Goal: Task Accomplishment & Management: Complete application form

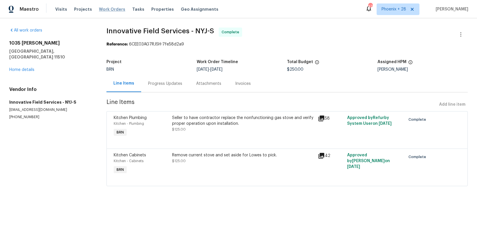
click at [117, 8] on span "Work Orders" at bounding box center [112, 9] width 26 height 6
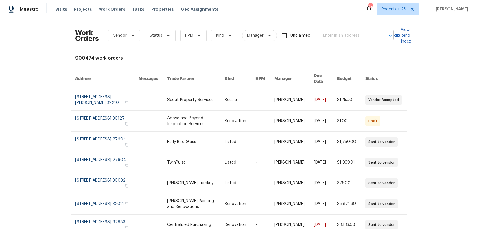
click at [336, 37] on input "text" at bounding box center [348, 35] width 58 height 9
paste input "101 Still Water Cir, Gibsonville, NC 27249"
type input "101 Still Water Cir, Gibsonville, NC 27249"
drag, startPoint x: 379, startPoint y: 19, endPoint x: 387, endPoint y: 14, distance: 9.8
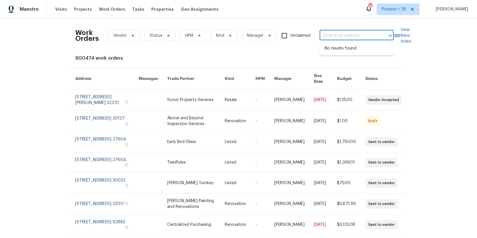
click at [380, 19] on div "Work Orders Vendor Status HPM Kind Manager Unclaimed ​ View Reno Index 900474 w…" at bounding box center [238, 127] width 477 height 219
click at [387, 14] on span "Phoenix + 28" at bounding box center [397, 9] width 43 height 12
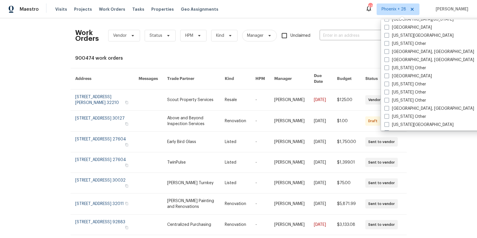
scroll to position [413, 0]
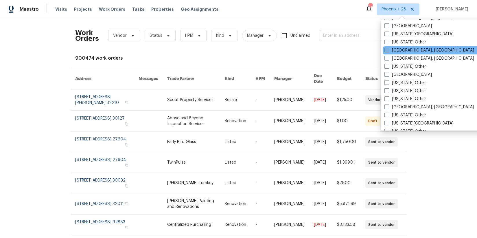
click at [408, 51] on label "Greensboro, NC" at bounding box center [429, 50] width 90 height 6
click at [388, 51] on input "Greensboro, NC" at bounding box center [386, 49] width 4 height 4
checkbox input "true"
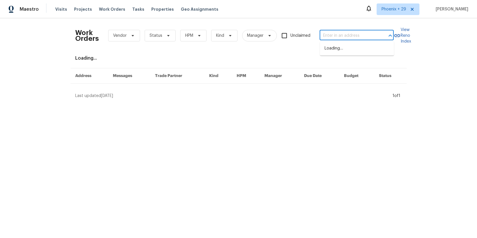
click at [355, 36] on input "text" at bounding box center [348, 35] width 58 height 9
paste input "101 Still Water Cir, Gibsonville, NC 27249"
type input "101 Still Water Cir, Gibsonville, NC 27249"
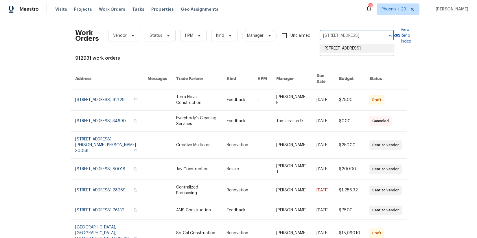
click at [359, 50] on li "101 Still Water Cir, Gibsonville, NC 27249" at bounding box center [357, 49] width 74 height 10
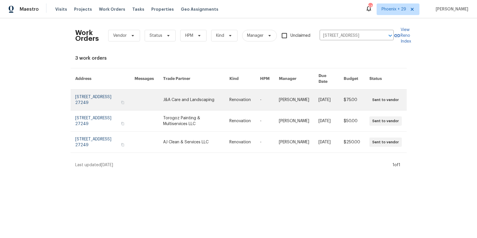
drag, startPoint x: 269, startPoint y: 82, endPoint x: 227, endPoint y: 98, distance: 44.5
click at [227, 98] on link at bounding box center [196, 99] width 66 height 21
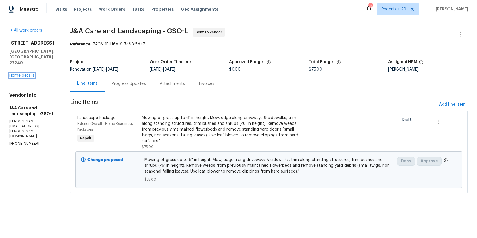
click at [16, 73] on link "Home details" at bounding box center [21, 75] width 25 height 4
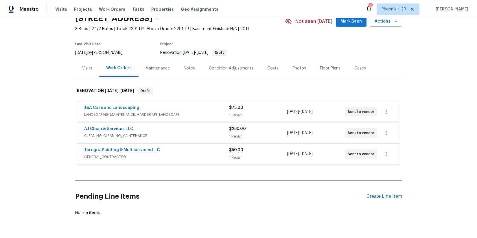
scroll to position [45, 0]
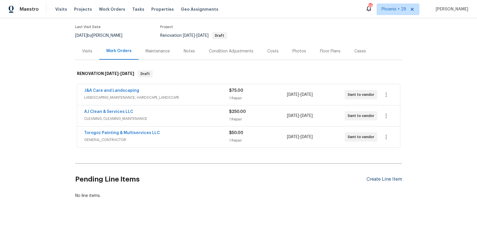
click at [385, 181] on div "Create Line Item" at bounding box center [384, 178] width 36 height 5
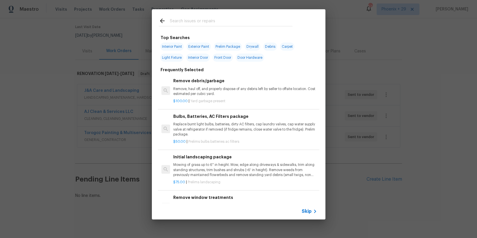
click at [240, 26] on div at bounding box center [226, 26] width 134 height 0
click at [238, 24] on input "text" at bounding box center [231, 21] width 123 height 9
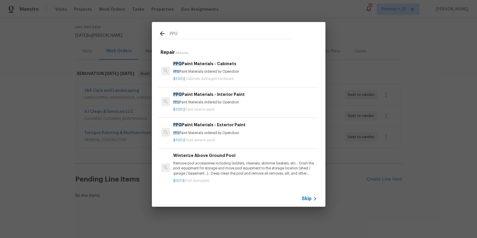
type input "PPG"
click at [263, 108] on p "$1.00 | Paint interior paint" at bounding box center [244, 109] width 143 height 5
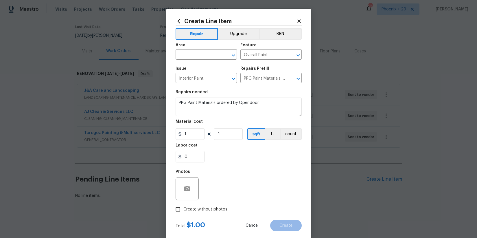
click at [199, 60] on span "Area ​" at bounding box center [205, 51] width 61 height 23
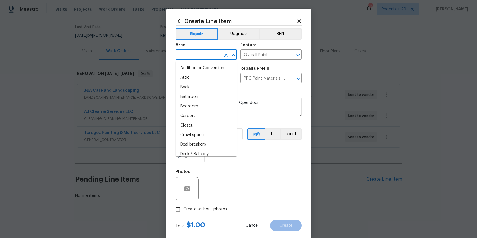
click at [198, 58] on input "text" at bounding box center [197, 55] width 45 height 9
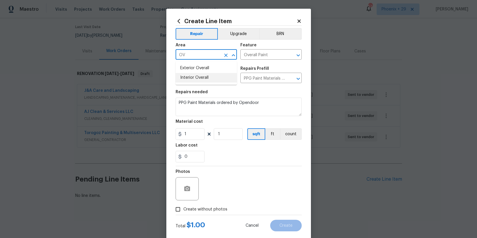
click at [199, 78] on li "Interior Overall" at bounding box center [205, 78] width 61 height 10
type input "Interior Overall"
click at [199, 138] on input "1" at bounding box center [189, 134] width 29 height 12
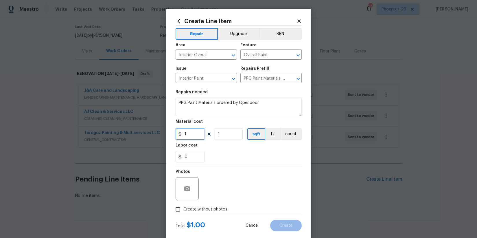
drag, startPoint x: 193, startPoint y: 134, endPoint x: 177, endPoint y: 133, distance: 15.4
click at [177, 133] on div "1" at bounding box center [189, 134] width 29 height 12
type input "540.39"
click at [200, 207] on span "Create without photos" at bounding box center [205, 209] width 44 height 6
click at [183, 207] on input "Create without photos" at bounding box center [177, 209] width 11 height 11
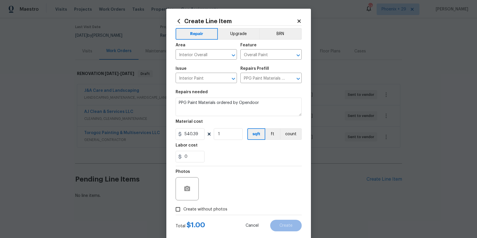
checkbox input "true"
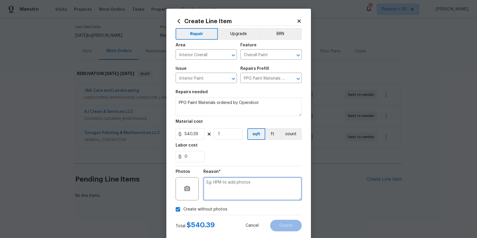
click at [208, 197] on textarea at bounding box center [252, 188] width 98 height 23
type textarea "NA"
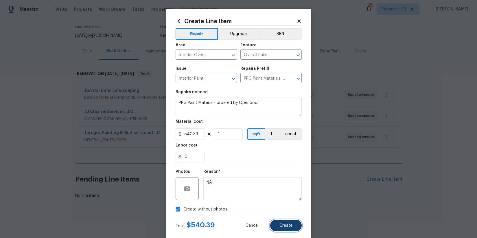
click at [282, 227] on button "Create" at bounding box center [286, 225] width 32 height 12
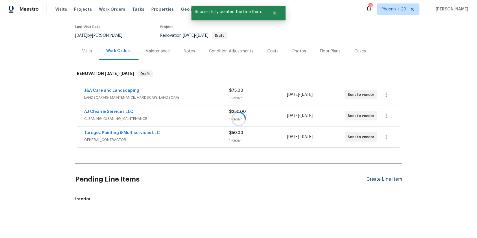
click at [373, 182] on div "Create Line Item" at bounding box center [384, 178] width 36 height 5
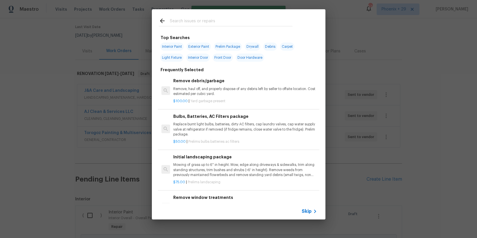
click at [214, 19] on input "text" at bounding box center [231, 21] width 123 height 9
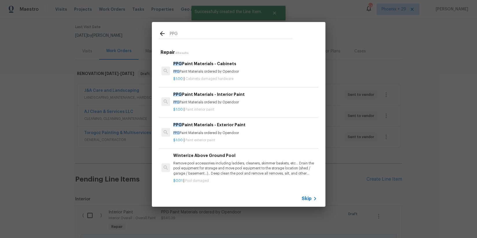
type input "PPG"
click at [251, 134] on p "PPG Paint Materials ordered by Opendoor" at bounding box center [244, 132] width 143 height 5
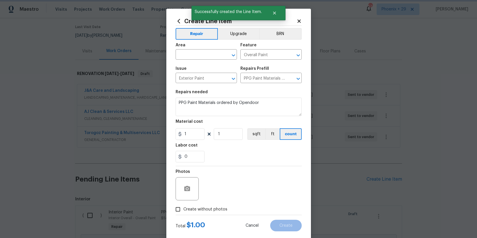
click at [204, 50] on div "Area" at bounding box center [205, 47] width 61 height 8
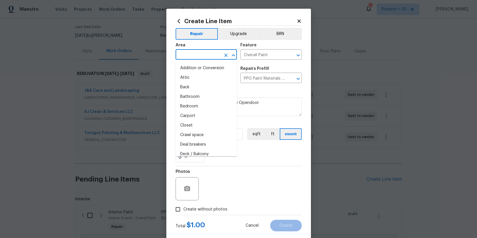
click at [204, 51] on input "text" at bounding box center [197, 55] width 45 height 9
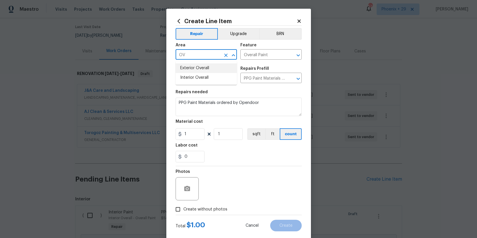
click at [208, 68] on li "Exterior Overall" at bounding box center [205, 68] width 61 height 10
type input "Exterior Overall"
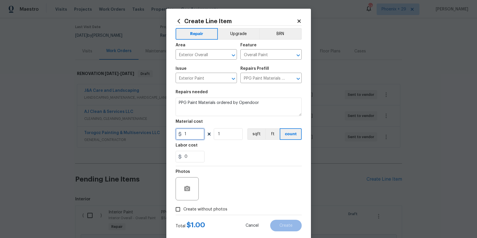
drag, startPoint x: 202, startPoint y: 136, endPoint x: 196, endPoint y: 135, distance: 6.2
click at [199, 135] on input "1" at bounding box center [189, 134] width 29 height 12
click at [177, 134] on div "1" at bounding box center [189, 134] width 29 height 12
type input "66.42"
drag, startPoint x: 217, startPoint y: 212, endPoint x: 219, endPoint y: 206, distance: 6.8
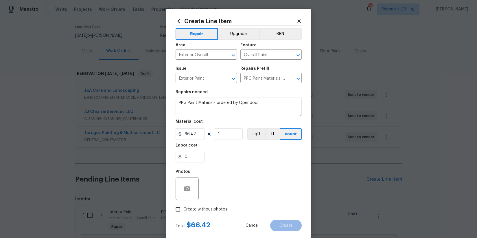
click at [217, 212] on label "Create without photos" at bounding box center [199, 209] width 55 height 11
click at [220, 213] on label "Create without photos" at bounding box center [199, 209] width 55 height 11
click at [183, 213] on input "Create without photos" at bounding box center [177, 209] width 11 height 11
checkbox input "true"
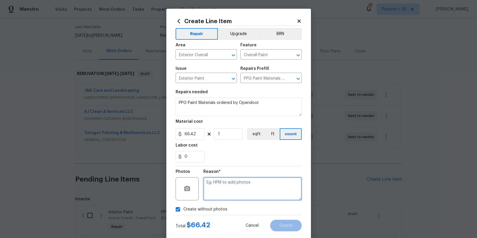
click at [222, 199] on textarea at bounding box center [252, 188] width 98 height 23
type textarea "NA"
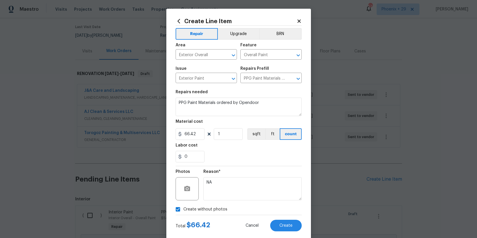
click at [242, 167] on div "Reason* NA" at bounding box center [252, 185] width 98 height 38
click at [302, 227] on div "Create Line Item Repair Upgrade BRN Area Exterior Overall ​ Feature Overall Pai…" at bounding box center [238, 125] width 145 height 232
click at [298, 226] on button "Create" at bounding box center [286, 225] width 32 height 12
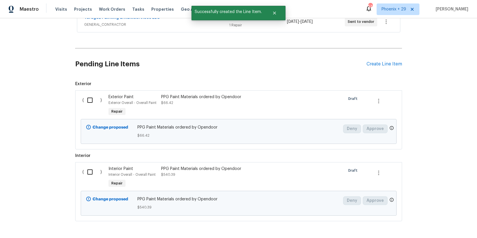
scroll to position [183, 0]
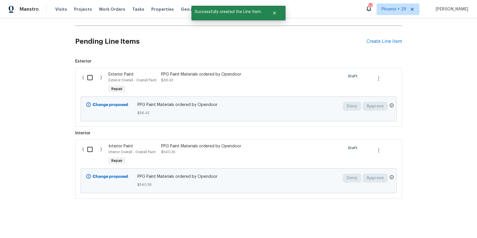
click at [87, 77] on input "checkbox" at bounding box center [92, 77] width 16 height 12
checkbox input "true"
drag, startPoint x: 85, startPoint y: 159, endPoint x: 86, endPoint y: 147, distance: 11.6
click at [86, 158] on div "( )" at bounding box center [94, 154] width 26 height 27
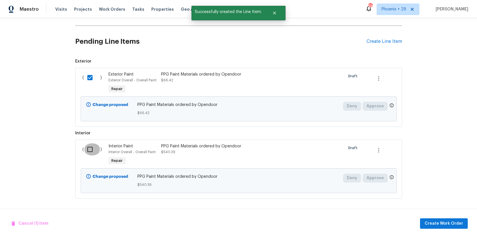
click at [86, 148] on input "checkbox" at bounding box center [92, 149] width 16 height 12
checkbox input "true"
click at [431, 221] on span "Create Work Order" at bounding box center [443, 223] width 38 height 7
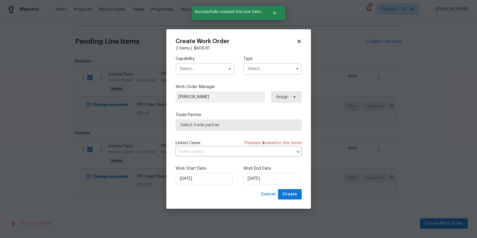
drag, startPoint x: 206, startPoint y: 69, endPoint x: 204, endPoint y: 72, distance: 3.7
click at [206, 70] on input "text" at bounding box center [204, 69] width 58 height 12
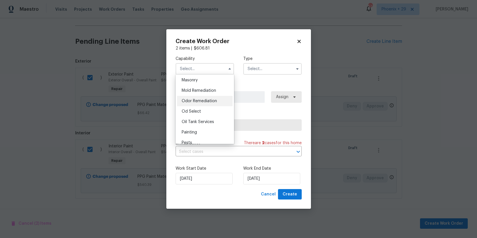
scroll to position [440, 0]
click at [203, 126] on div "Painting" at bounding box center [205, 126] width 56 height 10
type input "Painting"
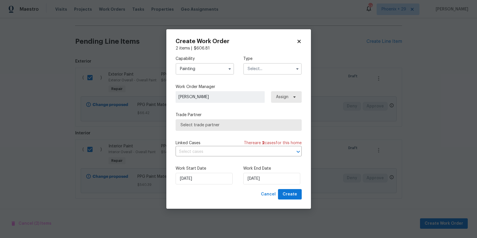
click at [276, 73] on input "text" at bounding box center [272, 69] width 58 height 12
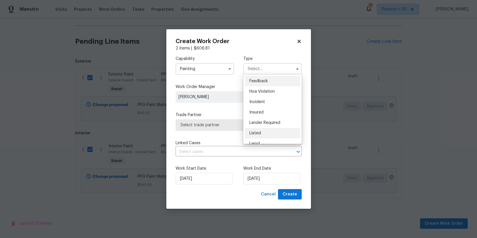
scroll to position [69, 0]
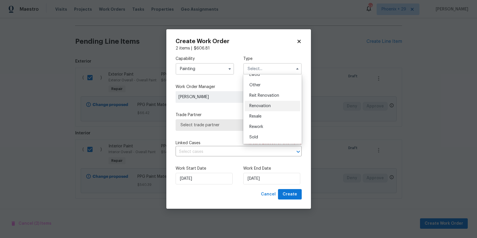
click at [269, 103] on div "Renovation" at bounding box center [273, 106] width 56 height 10
type input "Renovation"
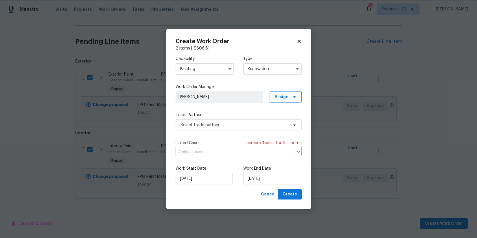
scroll to position [0, 0]
drag, startPoint x: 289, startPoint y: 99, endPoint x: 289, endPoint y: 106, distance: 7.5
click at [289, 99] on span "Assign" at bounding box center [285, 97] width 32 height 12
click at [286, 123] on div "Assign to me" at bounding box center [286, 121] width 25 height 6
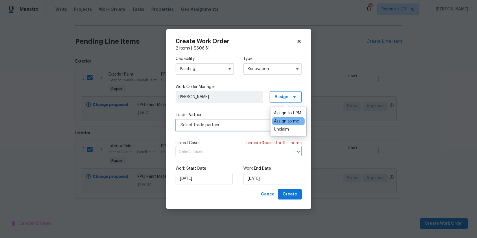
click at [247, 129] on span "Select trade partner" at bounding box center [238, 125] width 126 height 12
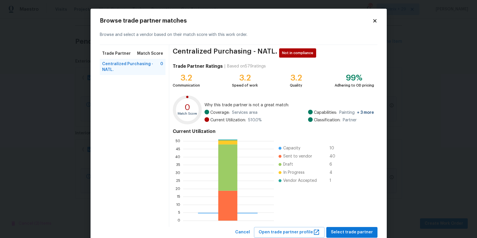
scroll to position [1, 0]
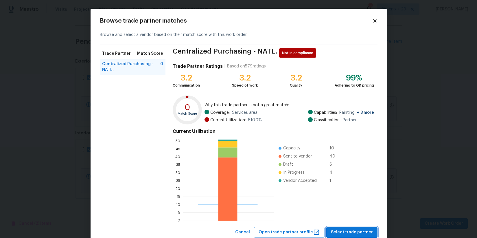
click at [367, 234] on span "Select trade partner" at bounding box center [352, 231] width 42 height 7
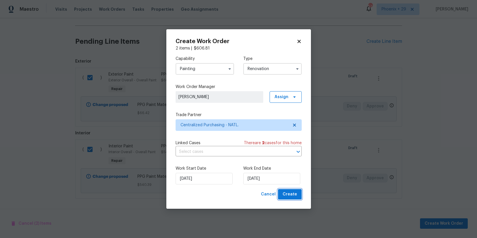
click at [281, 193] on button "Create" at bounding box center [290, 194] width 24 height 11
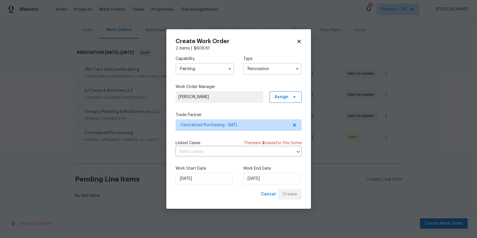
scroll to position [61, 0]
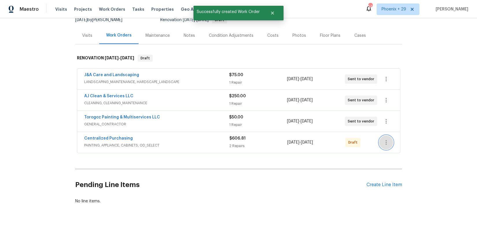
click at [383, 142] on icon "button" at bounding box center [385, 142] width 7 height 7
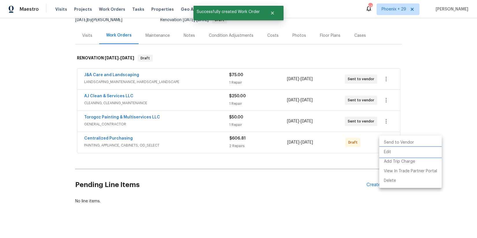
click at [385, 151] on li "Edit" at bounding box center [410, 152] width 62 height 10
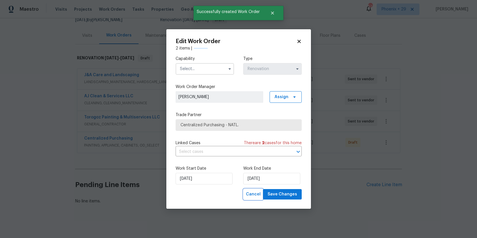
click at [254, 192] on span "Cancel" at bounding box center [253, 194] width 15 height 7
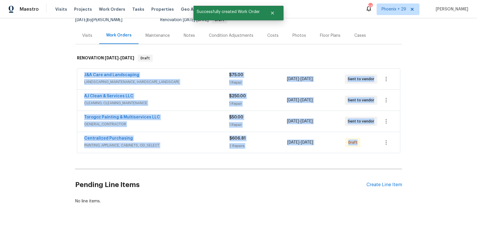
drag, startPoint x: 376, startPoint y: 141, endPoint x: 382, endPoint y: 142, distance: 6.1
click at [381, 142] on div "Centralized Purchasing PAINTING, APPLIANCE, CABINETS, OD_SELECT $606.81 2 Repai…" at bounding box center [238, 142] width 323 height 21
click at [382, 142] on button "button" at bounding box center [386, 142] width 14 height 14
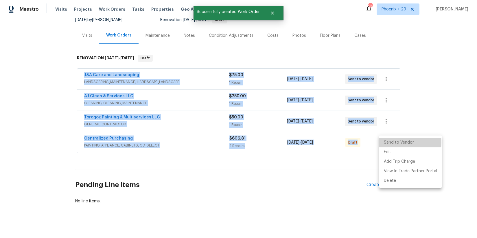
click at [390, 142] on li "Send to Vendor" at bounding box center [410, 143] width 62 height 10
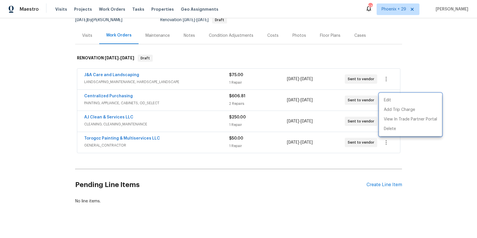
drag, startPoint x: 206, startPoint y: 164, endPoint x: 173, endPoint y: 159, distance: 33.1
click at [200, 164] on div at bounding box center [238, 119] width 477 height 238
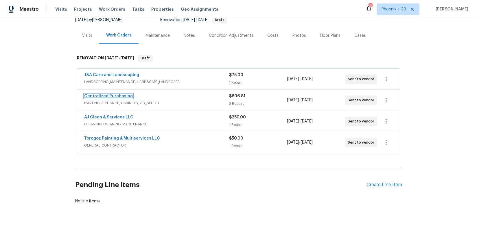
click at [106, 95] on link "Centralized Purchasing" at bounding box center [108, 96] width 49 height 4
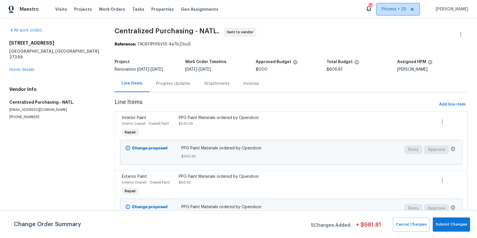
click at [400, 12] on span "Phoenix + 29" at bounding box center [397, 9] width 43 height 12
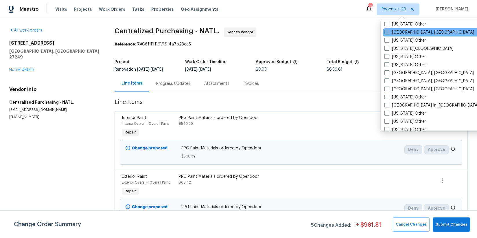
scroll to position [486, 0]
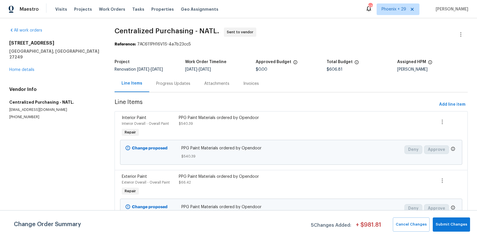
click at [116, 5] on div "Visits Projects Work Orders Tasks Properties Geo Assignments" at bounding box center [140, 9] width 170 height 12
click at [115, 6] on span "Work Orders" at bounding box center [112, 9] width 26 height 6
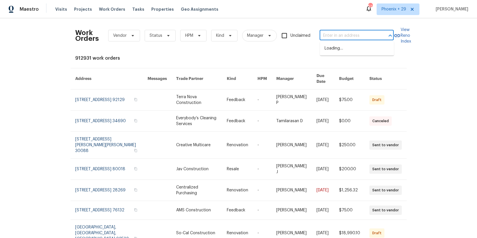
click at [336, 33] on input "text" at bounding box center [348, 35] width 58 height 9
paste input "41NEND6FBWJQ9"
type input "41NEND6FBWJQ9"
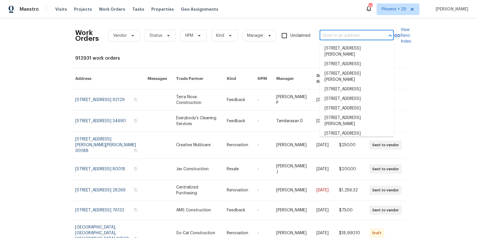
click at [363, 34] on input "text" at bounding box center [348, 35] width 58 height 9
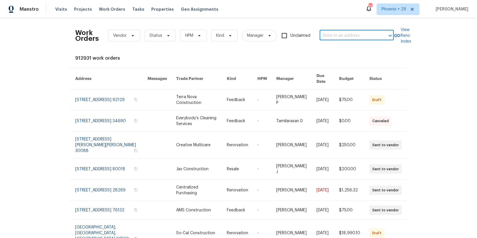
paste input "6890 Langford St, Jacksonville, FL 32219"
type input "6890 Langford St, Jacksonville, FL 32219"
click at [357, 51] on li "6890 Langford St, Jacksonville, FL 32219" at bounding box center [357, 52] width 74 height 16
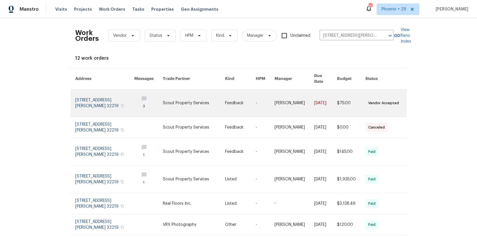
click at [166, 105] on link at bounding box center [194, 102] width 62 height 27
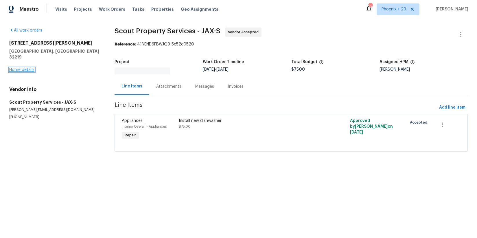
click at [26, 68] on link "Home details" at bounding box center [21, 70] width 25 height 4
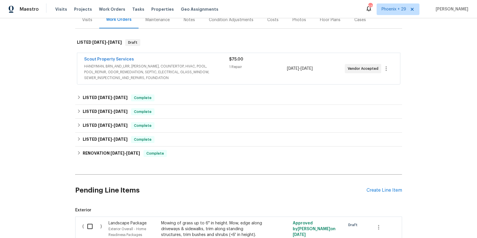
scroll to position [110, 0]
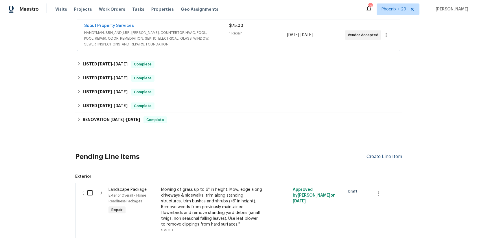
click at [390, 156] on div "Create Line Item" at bounding box center [384, 156] width 36 height 5
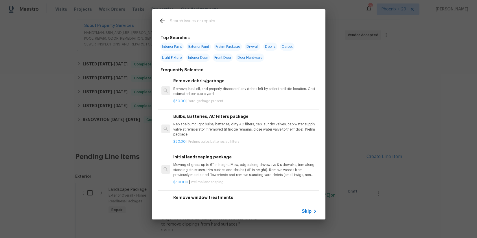
click at [195, 22] on input "text" at bounding box center [231, 21] width 123 height 9
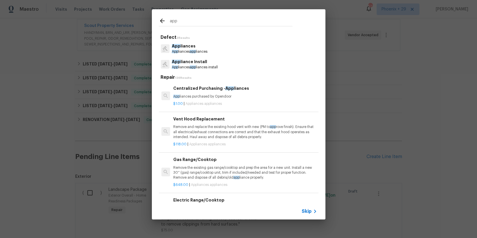
type input "app"
click at [225, 92] on div "Centralized Purchasing - App liances App liances purchased by Opendoor" at bounding box center [244, 92] width 143 height 14
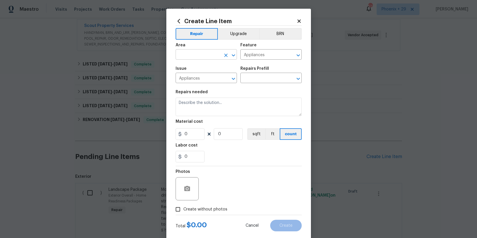
type input "Centralized Purchasing - Appliances $1.00"
type textarea "Appliances purchased by Opendoor"
type input "1"
click at [201, 52] on input "text" at bounding box center [197, 55] width 45 height 9
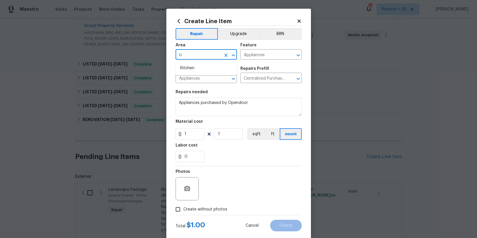
click at [201, 64] on li "Kitchen" at bounding box center [205, 68] width 61 height 10
type input "Kitchen"
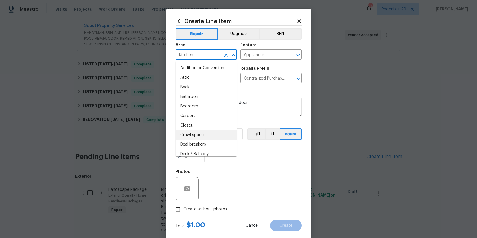
drag, startPoint x: 259, startPoint y: 166, endPoint x: 208, endPoint y: 152, distance: 53.5
click at [256, 166] on div "Repair Upgrade BRN Area Kitchen ​ Feature Appliances ​ Issue Appliances ​ Repai…" at bounding box center [238, 120] width 126 height 189
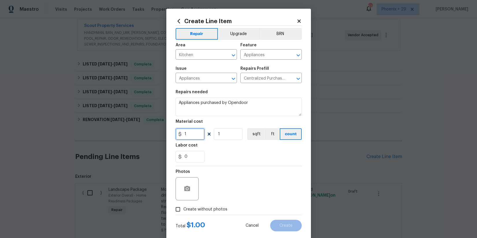
click at [177, 135] on input "1" at bounding box center [189, 134] width 29 height 12
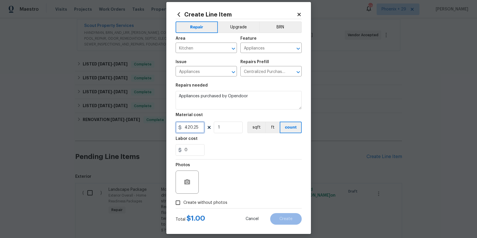
type input "420.25"
drag, startPoint x: 214, startPoint y: 207, endPoint x: 211, endPoint y: 205, distance: 3.8
click at [213, 207] on label "Create without photos" at bounding box center [199, 202] width 55 height 11
click at [183, 207] on input "Create without photos" at bounding box center [177, 202] width 11 height 11
checkbox input "true"
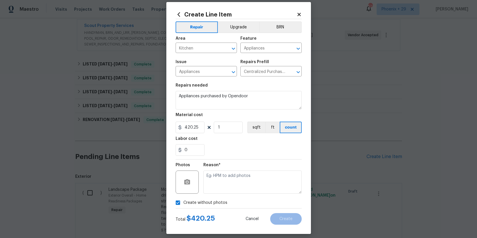
scroll to position [7, 0]
click at [210, 184] on textarea at bounding box center [252, 181] width 98 height 23
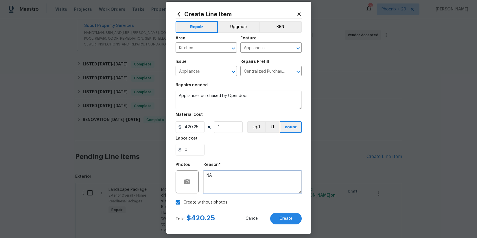
type textarea "NA"
click at [229, 157] on section "Repairs needed Appliances purchased by Opendoor Material cost 420.25 1 sqft ft …" at bounding box center [238, 118] width 126 height 79
drag, startPoint x: 308, startPoint y: 223, endPoint x: 302, endPoint y: 221, distance: 6.6
click at [307, 223] on div "Create Line Item Repair Upgrade BRN Area Kitchen ​ Feature Appliances ​ Issue A…" at bounding box center [238, 118] width 145 height 232
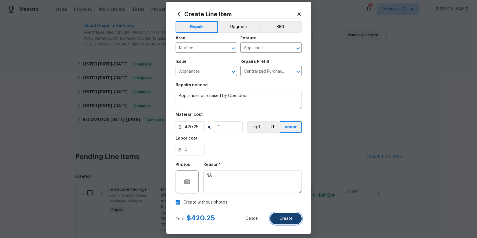
click at [296, 221] on button "Create" at bounding box center [286, 218] width 32 height 12
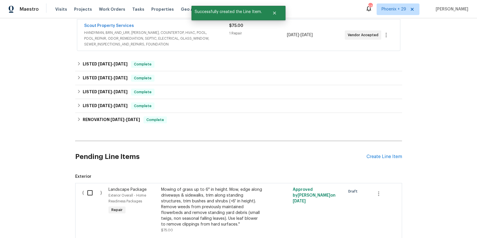
scroll to position [227, 0]
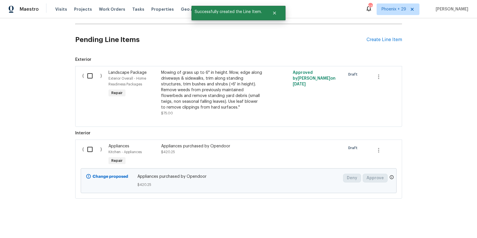
click at [81, 148] on div "( )" at bounding box center [94, 154] width 26 height 27
click at [84, 149] on input "checkbox" at bounding box center [92, 149] width 16 height 12
checkbox input "true"
click at [432, 228] on button "Create Work Order" at bounding box center [444, 223] width 48 height 11
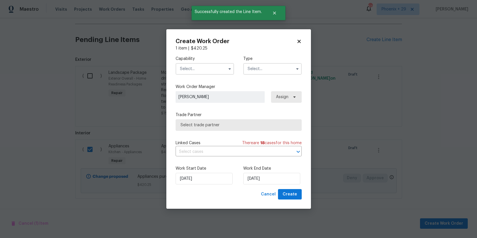
click at [212, 70] on input "text" at bounding box center [204, 69] width 58 height 12
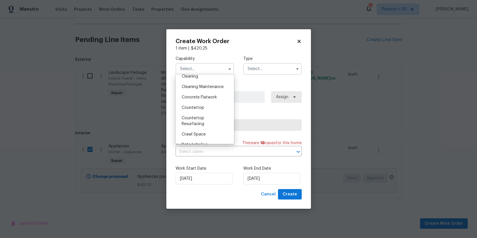
scroll to position [0, 0]
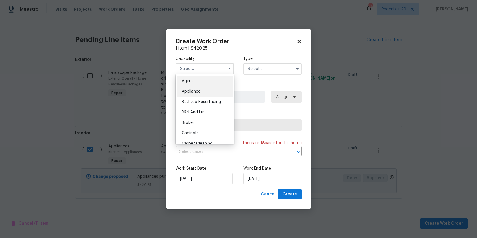
click at [202, 93] on div "Appliance" at bounding box center [205, 91] width 56 height 10
type input "Appliance"
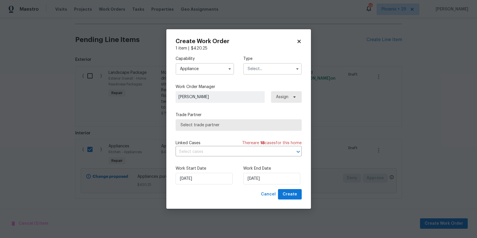
click at [264, 73] on input "text" at bounding box center [272, 69] width 58 height 12
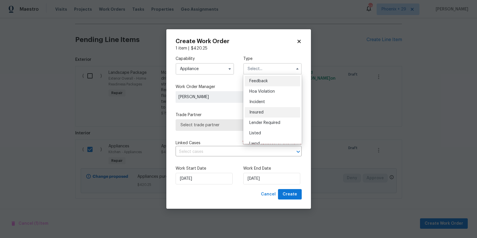
scroll to position [69, 0]
click at [270, 104] on span "Renovation" at bounding box center [259, 106] width 21 height 4
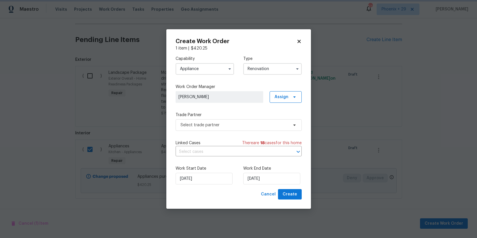
scroll to position [0, 0]
click at [257, 99] on span "Jeremy Dykes" at bounding box center [219, 97] width 82 height 6
drag, startPoint x: 281, startPoint y: 98, endPoint x: 280, endPoint y: 105, distance: 7.3
click at [280, 98] on span "Assign" at bounding box center [281, 97] width 14 height 6
click at [280, 122] on div "Assign to me" at bounding box center [286, 121] width 25 height 6
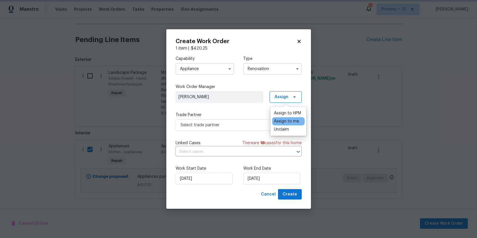
click at [225, 118] on div "Trade Partner Select trade partner" at bounding box center [238, 121] width 126 height 19
click at [255, 66] on input "Renovation" at bounding box center [272, 69] width 58 height 12
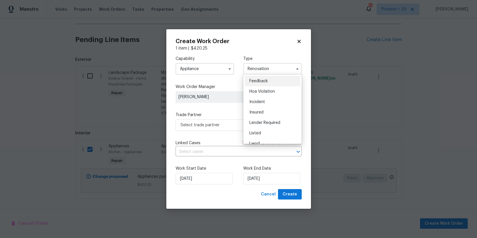
click at [264, 131] on div "Listed" at bounding box center [273, 133] width 56 height 10
type input "Listed"
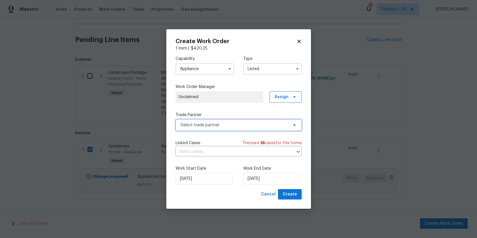
click at [250, 120] on span "Select trade partner" at bounding box center [238, 125] width 126 height 12
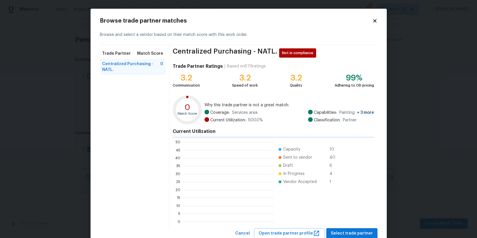
scroll to position [81, 91]
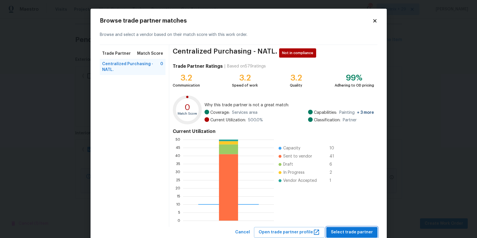
click at [353, 234] on span "Select trade partner" at bounding box center [352, 231] width 42 height 7
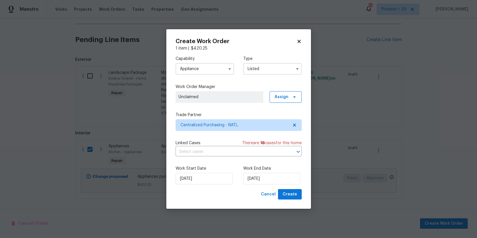
drag, startPoint x: 285, startPoint y: 90, endPoint x: 284, endPoint y: 97, distance: 6.4
click at [285, 91] on span "Assign" at bounding box center [285, 97] width 32 height 12
click at [283, 97] on span "Assign" at bounding box center [281, 97] width 14 height 6
click at [282, 118] on div "Assign to me" at bounding box center [286, 121] width 25 height 6
click at [292, 191] on span "Create" at bounding box center [289, 194] width 14 height 7
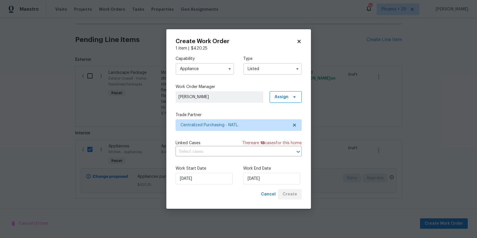
checkbox input "false"
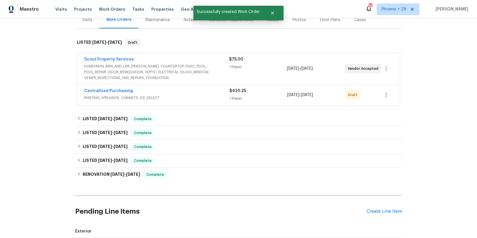
scroll to position [73, 0]
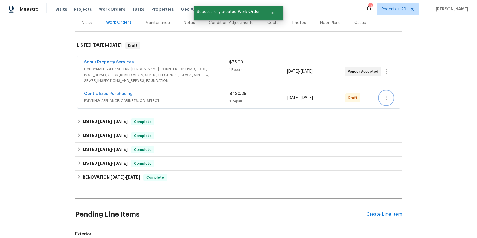
click at [384, 97] on icon "button" at bounding box center [385, 97] width 7 height 7
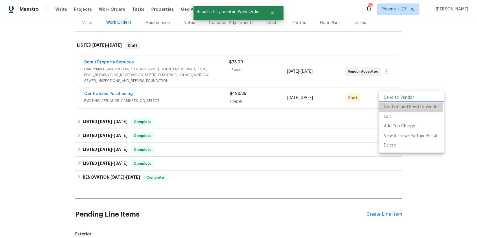
click at [386, 108] on li "Confirm and Send to Vendor" at bounding box center [411, 107] width 64 height 10
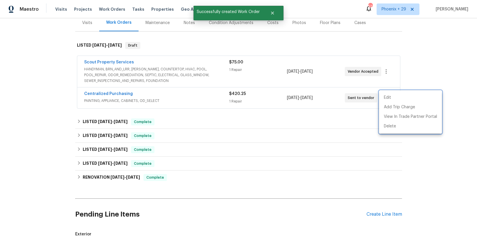
drag, startPoint x: 163, startPoint y: 97, endPoint x: 157, endPoint y: 96, distance: 5.8
click at [158, 96] on div at bounding box center [238, 119] width 477 height 238
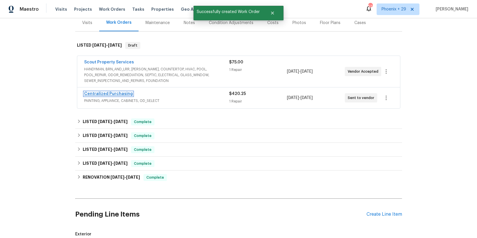
click at [115, 95] on link "Centralized Purchasing" at bounding box center [108, 94] width 49 height 4
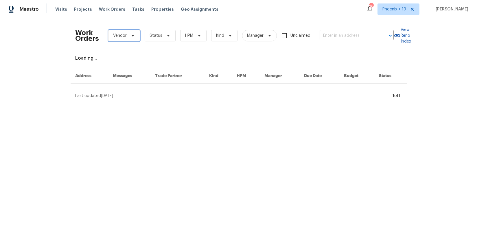
click at [120, 33] on span "Vendor" at bounding box center [120, 36] width 14 height 6
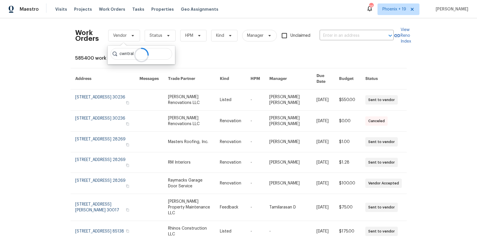
type input "cwntralå"
type input "centralized"
click at [175, 63] on div "Centralized Purchasing - NATL. (Non-Compliant)" at bounding box center [157, 67] width 96 height 8
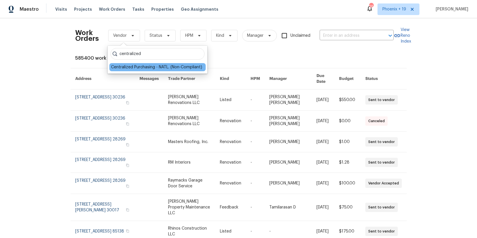
click at [176, 65] on div "Centralized Purchasing - NATL. (Non-Compliant)" at bounding box center [156, 67] width 91 height 6
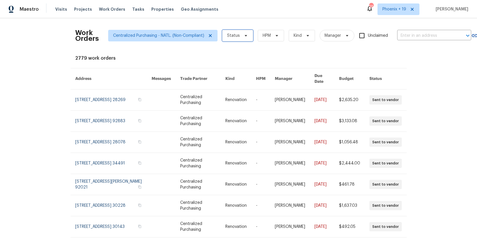
click at [238, 36] on span "Status" at bounding box center [237, 36] width 31 height 12
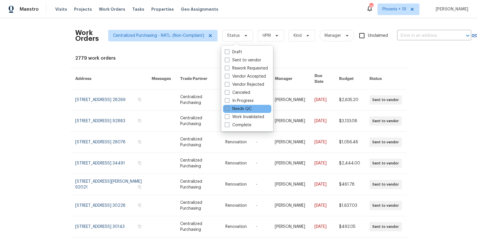
click at [242, 107] on label "Needs QC" at bounding box center [238, 109] width 27 height 6
click at [228, 107] on input "Needs QC" at bounding box center [227, 108] width 4 height 4
checkbox input "true"
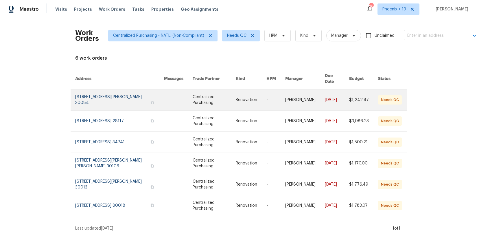
click at [196, 90] on link at bounding box center [214, 99] width 43 height 21
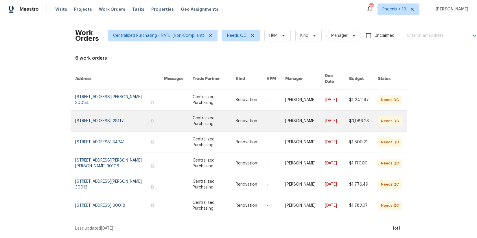
click at [196, 117] on link at bounding box center [214, 120] width 43 height 21
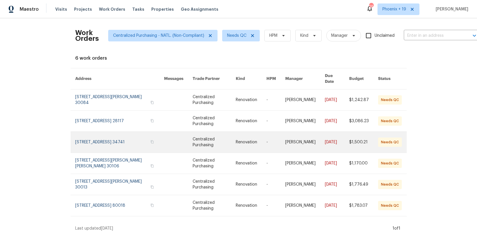
click at [194, 140] on link at bounding box center [214, 142] width 43 height 21
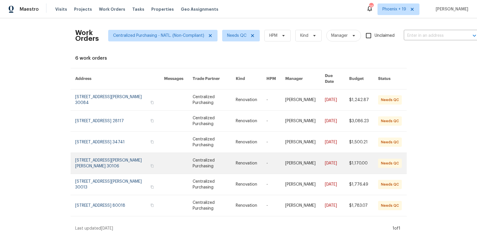
click at [194, 162] on link at bounding box center [214, 163] width 43 height 21
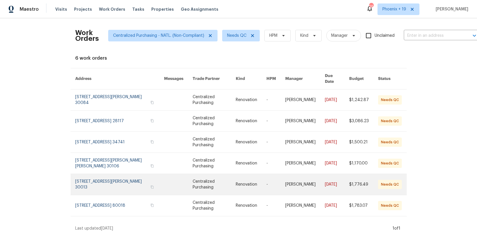
click at [197, 177] on link at bounding box center [214, 184] width 43 height 21
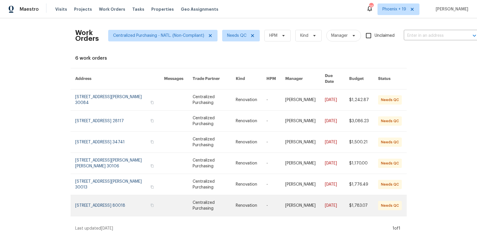
click at [198, 199] on link at bounding box center [214, 205] width 43 height 21
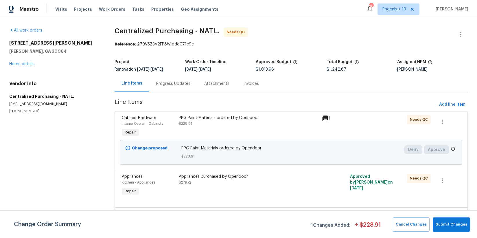
scroll to position [23, 0]
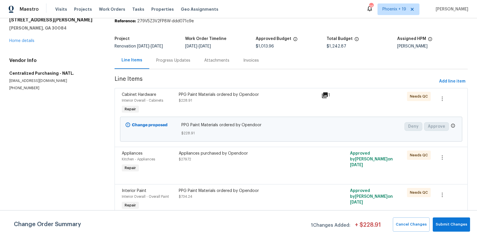
click at [265, 205] on div "PPG Paint Materials ordered by Opendoor $734.24" at bounding box center [248, 199] width 143 height 27
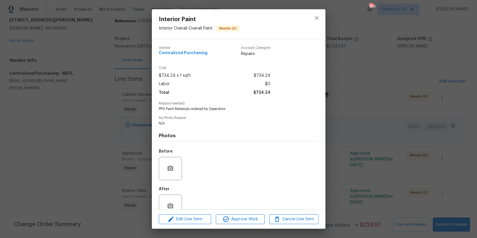
click at [230, 227] on div "Edit Line Item Approve Work Cancel Line Item" at bounding box center [238, 218] width 173 height 19
click at [230, 222] on span "Approve Work" at bounding box center [239, 218] width 45 height 7
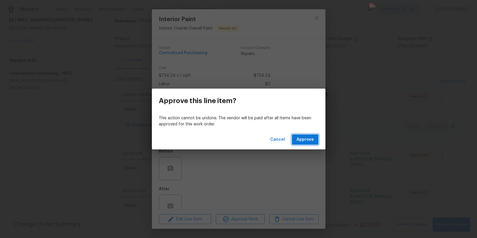
click at [305, 140] on span "Approve" at bounding box center [304, 139] width 17 height 7
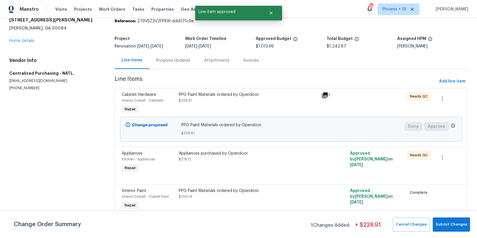
click at [285, 161] on div "Appliances purchased by Opendoor $279.72" at bounding box center [248, 156] width 139 height 12
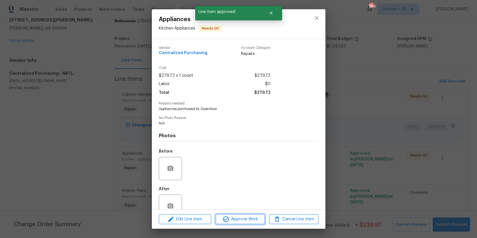
click at [239, 217] on span "Approve Work" at bounding box center [239, 218] width 45 height 7
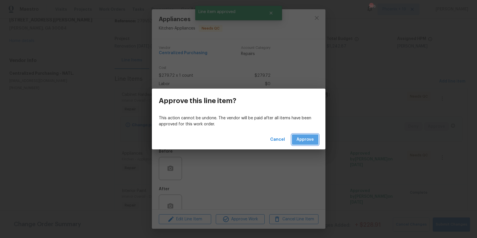
click at [310, 138] on span "Approve" at bounding box center [304, 139] width 17 height 7
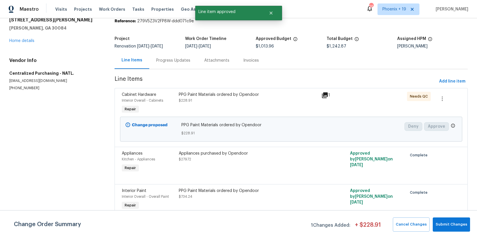
click at [268, 102] on div "PPG Paint Materials ordered by Opendoor $228.91" at bounding box center [248, 98] width 139 height 12
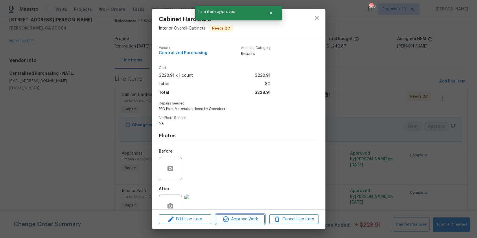
click at [235, 216] on span "Approve Work" at bounding box center [239, 218] width 45 height 7
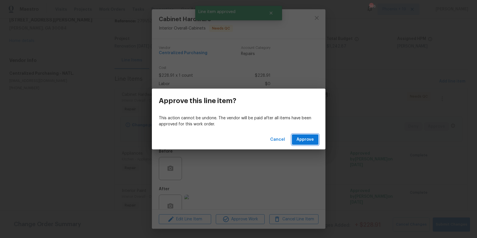
click at [299, 143] on span "Approve" at bounding box center [304, 139] width 17 height 7
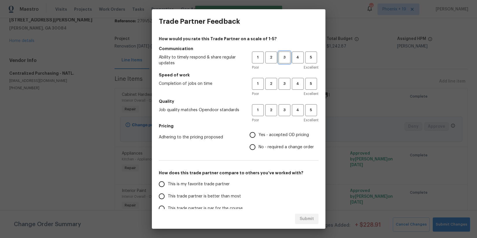
click at [279, 55] on span "3" at bounding box center [284, 57] width 11 height 7
click at [282, 81] on span "3" at bounding box center [284, 83] width 11 height 7
click at [283, 105] on button "3" at bounding box center [284, 110] width 12 height 12
click at [277, 129] on label "Yes - accepted OD pricing" at bounding box center [279, 135] width 67 height 12
click at [258, 129] on input "Yes - accepted OD pricing" at bounding box center [252, 135] width 12 height 12
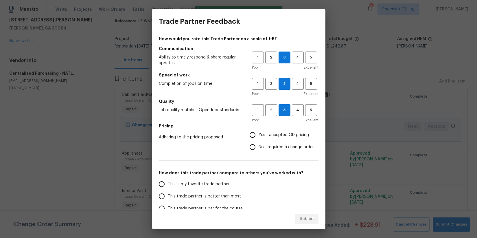
radio input "true"
click at [202, 180] on label "This is my favorite trade partner" at bounding box center [201, 184] width 91 height 12
click at [168, 180] on input "This is my favorite trade partner" at bounding box center [162, 184] width 12 height 12
click at [312, 219] on span "Submit" at bounding box center [306, 218] width 14 height 7
radio input "true"
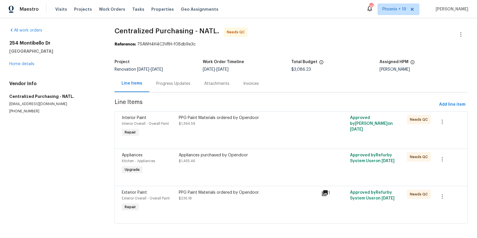
click at [272, 196] on div "PPG Paint Materials ordered by Opendoor $236.18" at bounding box center [248, 195] width 139 height 12
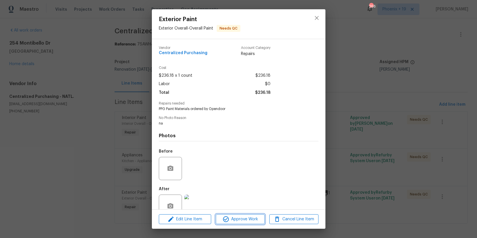
click at [239, 221] on span "Approve Work" at bounding box center [239, 218] width 45 height 7
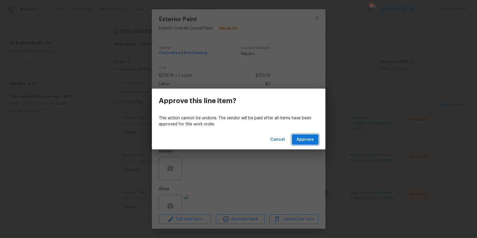
click at [304, 139] on span "Approve" at bounding box center [304, 139] width 17 height 7
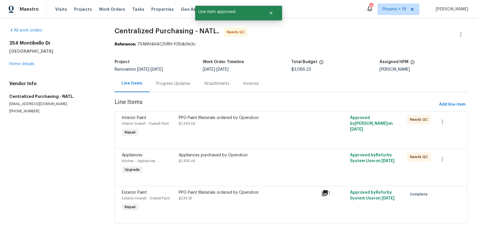
click at [284, 165] on div "Appliances purchased by Opendoor $1,455.46" at bounding box center [248, 163] width 143 height 27
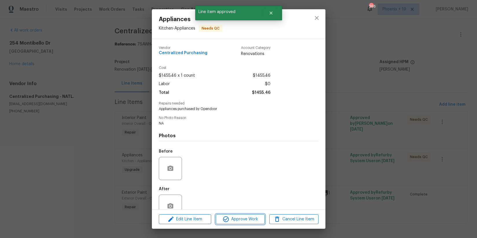
click at [244, 217] on span "Approve Work" at bounding box center [239, 218] width 45 height 7
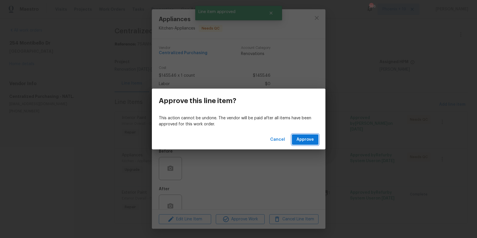
click at [299, 140] on span "Approve" at bounding box center [304, 139] width 17 height 7
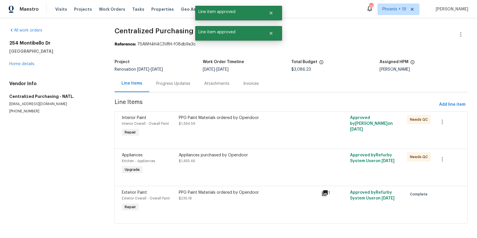
click at [282, 121] on div "PPG Paint Materials ordered by Opendoor $1,394.59" at bounding box center [248, 121] width 139 height 12
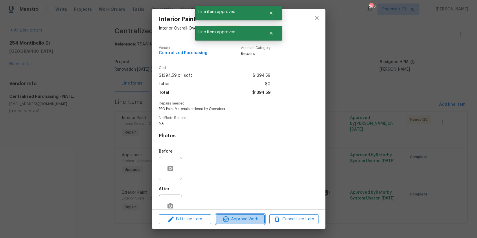
click at [250, 219] on span "Approve Work" at bounding box center [239, 218] width 45 height 7
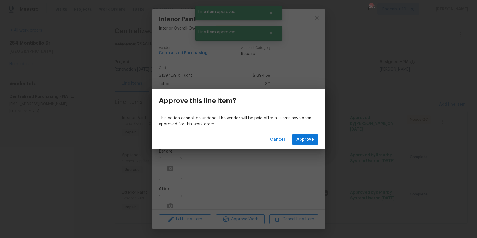
click at [299, 133] on div "Cancel Approve" at bounding box center [238, 140] width 173 height 20
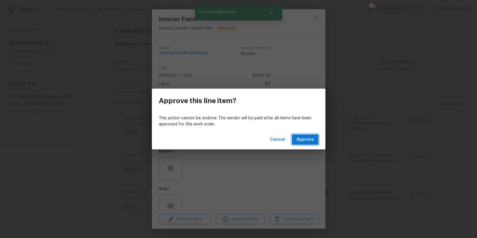
click at [301, 136] on span "Approve" at bounding box center [304, 139] width 17 height 7
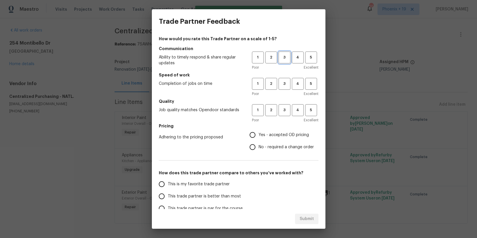
click at [283, 62] on button "3" at bounding box center [284, 57] width 12 height 12
click at [283, 76] on h5 "Speed of work" at bounding box center [239, 75] width 160 height 6
click at [284, 79] on button "3" at bounding box center [284, 84] width 12 height 12
click at [284, 110] on span "3" at bounding box center [284, 110] width 11 height 7
click at [274, 134] on span "Yes - accepted OD pricing" at bounding box center [283, 135] width 50 height 6
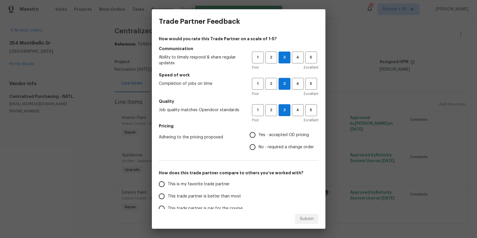
click at [258, 134] on input "Yes - accepted OD pricing" at bounding box center [252, 135] width 12 height 12
radio input "true"
click at [193, 187] on label "This is my favorite trade partner" at bounding box center [201, 184] width 91 height 12
click at [168, 187] on input "This is my favorite trade partner" at bounding box center [162, 184] width 12 height 12
click at [302, 217] on span "Submit" at bounding box center [306, 218] width 14 height 7
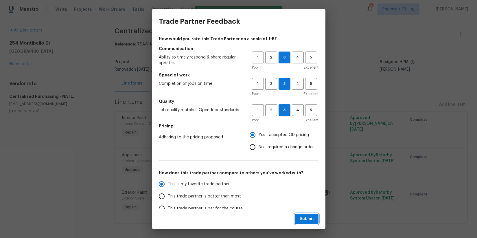
radio input "true"
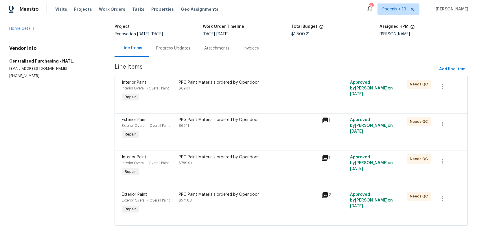
scroll to position [40, 0]
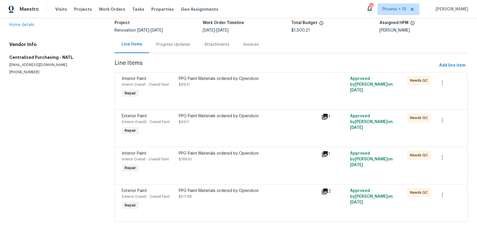
click at [288, 203] on div "PPG Paint Materials ordered by Opendoor $571.88" at bounding box center [248, 199] width 143 height 27
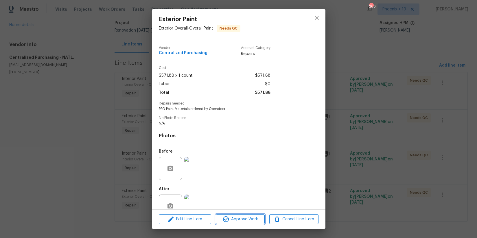
click at [247, 218] on span "Approve Work" at bounding box center [239, 218] width 45 height 7
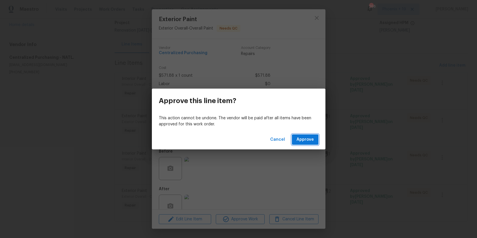
click at [302, 140] on span "Approve" at bounding box center [304, 139] width 17 height 7
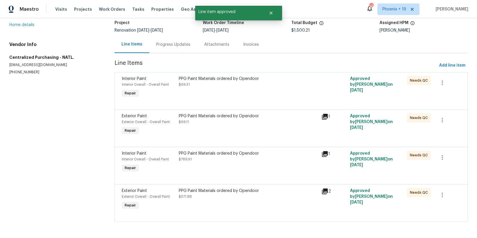
click at [272, 169] on div "PPG Paint Materials ordered by Opendoor $789.91" at bounding box center [248, 162] width 143 height 27
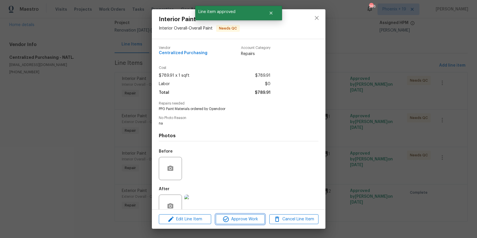
click at [253, 217] on span "Approve Work" at bounding box center [239, 218] width 45 height 7
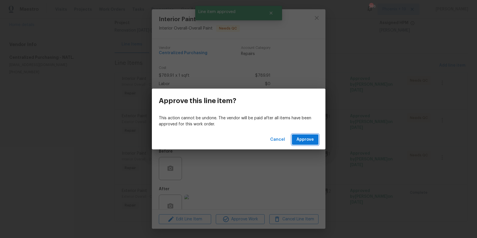
click at [293, 140] on button "Approve" at bounding box center [305, 139] width 27 height 11
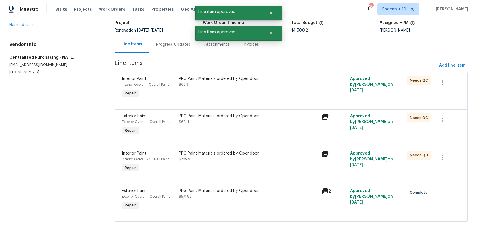
click at [279, 132] on div "PPG Paint Materials ordered by Opendoor $69.11" at bounding box center [248, 124] width 143 height 27
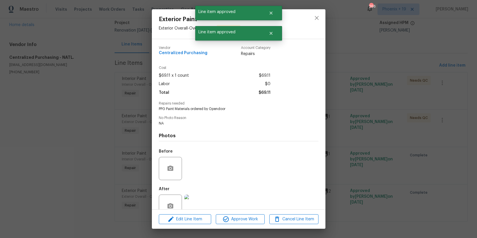
click at [249, 212] on div "Edit Line Item Approve Work Cancel Line Item" at bounding box center [238, 218] width 173 height 19
click at [249, 213] on div "Edit Line Item Approve Work Cancel Line Item" at bounding box center [238, 218] width 173 height 19
click at [249, 216] on span "Approve Work" at bounding box center [239, 218] width 45 height 7
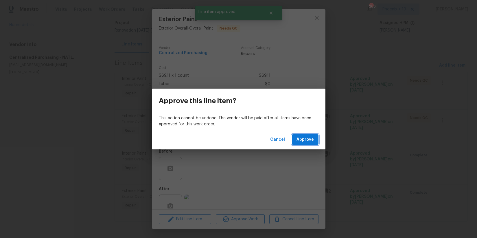
click at [304, 143] on span "Approve" at bounding box center [304, 139] width 17 height 7
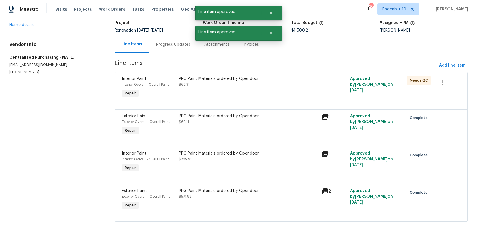
click at [284, 103] on div at bounding box center [291, 102] width 339 height 7
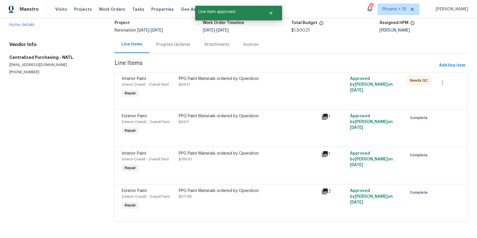
click at [284, 101] on div at bounding box center [291, 102] width 339 height 7
click at [282, 95] on div "PPG Paint Materials ordered by Opendoor $69.31" at bounding box center [248, 87] width 143 height 27
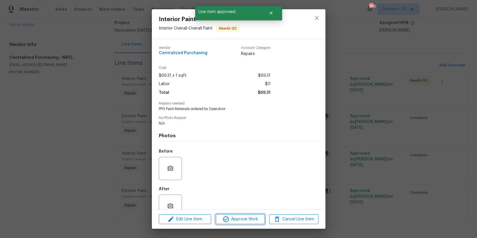
click at [225, 218] on icon "button" at bounding box center [225, 218] width 7 height 7
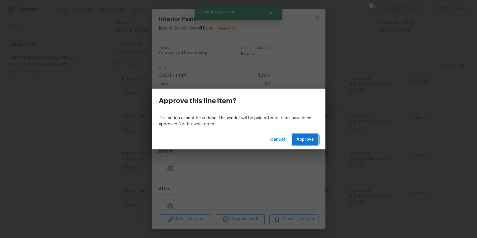
click at [308, 142] on span "Approve" at bounding box center [304, 139] width 17 height 7
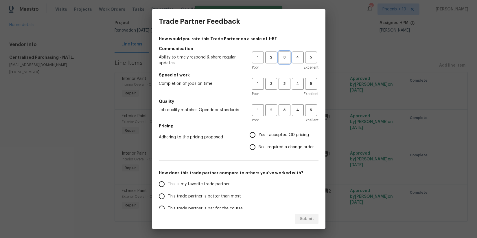
click at [281, 60] on span "3" at bounding box center [284, 57] width 11 height 7
click at [279, 84] on span "3" at bounding box center [284, 83] width 11 height 7
click at [280, 104] on button "3" at bounding box center [284, 110] width 12 height 12
click at [269, 137] on span "Yes - accepted OD pricing" at bounding box center [283, 135] width 50 height 6
click at [258, 137] on input "Yes - accepted OD pricing" at bounding box center [252, 135] width 12 height 12
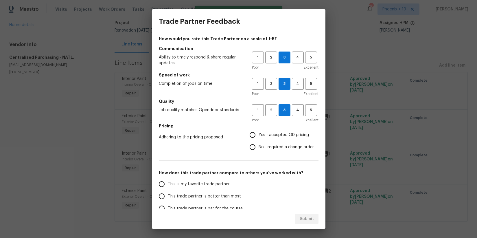
radio input "true"
click at [219, 186] on span "This is my favorite trade partner" at bounding box center [199, 184] width 62 height 6
click at [168, 186] on input "This is my favorite trade partner" at bounding box center [162, 184] width 12 height 12
click at [310, 214] on button "Submit" at bounding box center [306, 218] width 23 height 11
radio input "true"
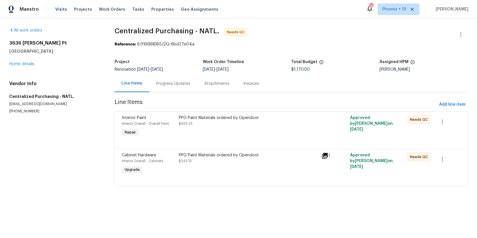
click at [269, 164] on div "PPG Paint Materials ordered by Opendoor $243.75" at bounding box center [248, 163] width 143 height 27
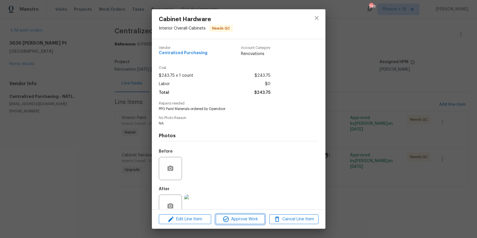
click at [233, 215] on span "Approve Work" at bounding box center [239, 218] width 45 height 7
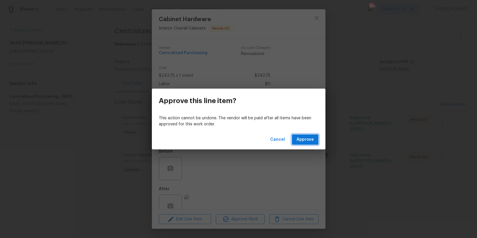
click at [299, 139] on span "Approve" at bounding box center [304, 139] width 17 height 7
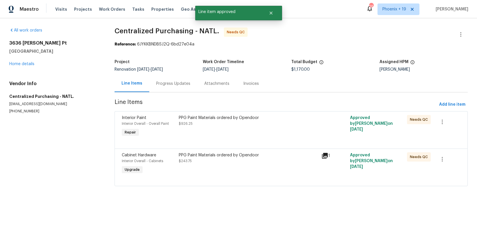
click at [299, 139] on div at bounding box center [291, 141] width 339 height 7
click at [296, 138] on div at bounding box center [291, 141] width 339 height 7
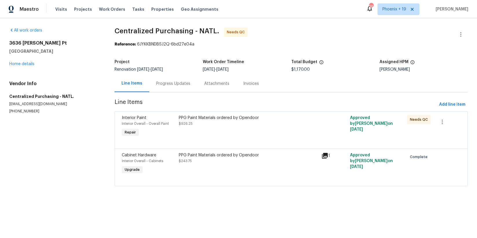
click at [256, 132] on div "PPG Paint Materials ordered by Opendoor $926.25" at bounding box center [248, 126] width 143 height 27
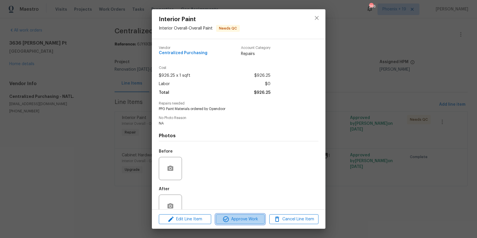
click at [243, 221] on span "Approve Work" at bounding box center [239, 218] width 45 height 7
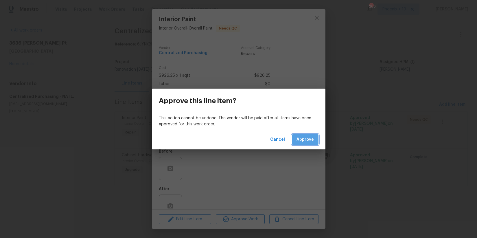
click at [309, 134] on button "Approve" at bounding box center [305, 139] width 27 height 11
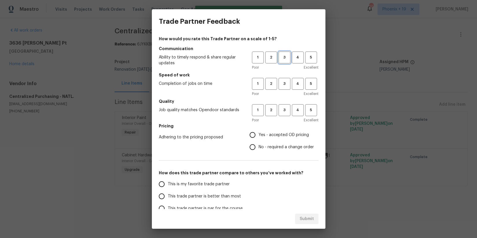
click at [282, 58] on span "3" at bounding box center [284, 57] width 11 height 7
click at [278, 86] on button "3" at bounding box center [284, 84] width 12 height 12
click at [283, 110] on span "3" at bounding box center [284, 110] width 11 height 7
click at [276, 132] on span "Yes - accepted OD pricing" at bounding box center [283, 135] width 50 height 6
click at [258, 132] on input "Yes - accepted OD pricing" at bounding box center [252, 135] width 12 height 12
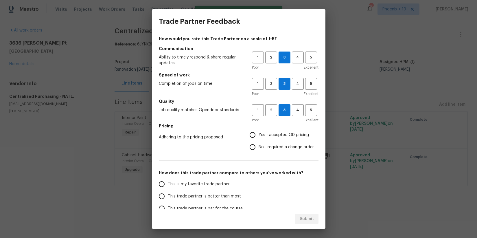
radio input "true"
click at [208, 181] on span "This is my favorite trade partner" at bounding box center [199, 184] width 62 height 6
click at [168, 181] on input "This is my favorite trade partner" at bounding box center [162, 184] width 12 height 12
click at [304, 216] on span "Submit" at bounding box center [306, 218] width 14 height 7
radio input "true"
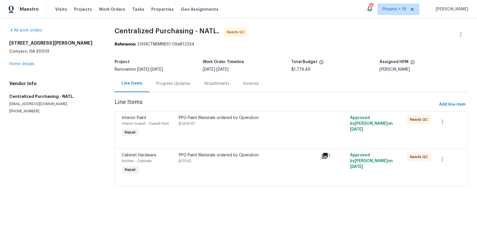
click at [328, 121] on div at bounding box center [333, 126] width 29 height 27
click at [317, 130] on div "PPG Paint Materials ordered by Opendoor $1,605.87" at bounding box center [248, 126] width 143 height 27
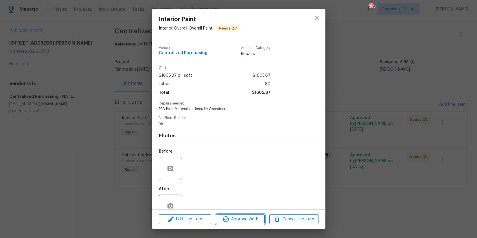
click at [253, 214] on button "Approve Work" at bounding box center [240, 219] width 49 height 10
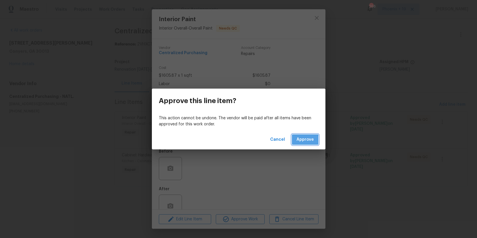
click at [293, 144] on button "Approve" at bounding box center [305, 139] width 27 height 11
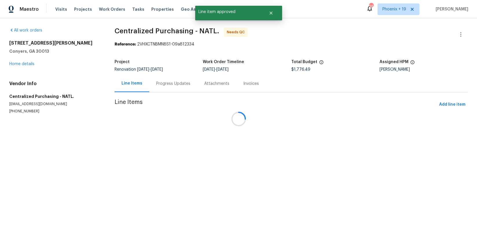
click at [288, 161] on div at bounding box center [238, 119] width 477 height 238
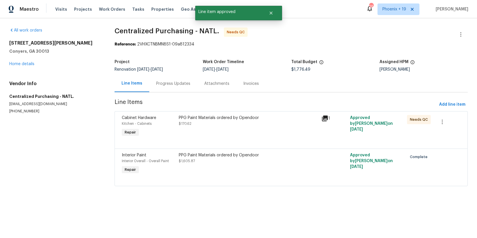
click at [288, 161] on div "PPG Paint Materials ordered by Opendoor $1,605.87" at bounding box center [248, 158] width 139 height 12
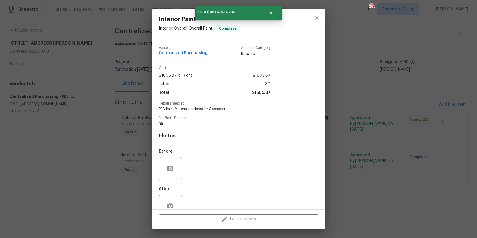
click at [351, 190] on div "Interior Paint Interior Overall - Overall Paint Complete Vendor Centralized Pur…" at bounding box center [238, 119] width 477 height 238
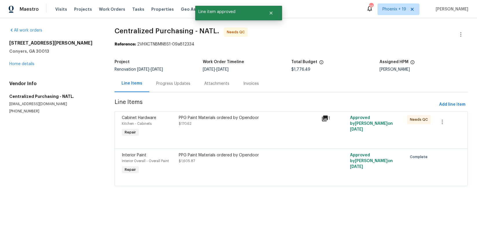
click at [279, 130] on div "PPG Paint Materials ordered by Opendoor $170.62" at bounding box center [248, 126] width 143 height 27
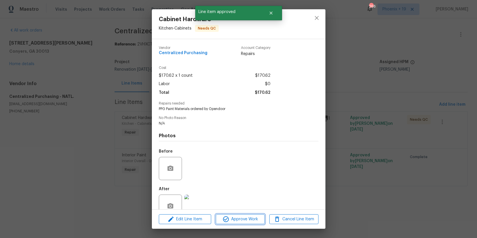
click at [236, 216] on span "Approve Work" at bounding box center [239, 218] width 45 height 7
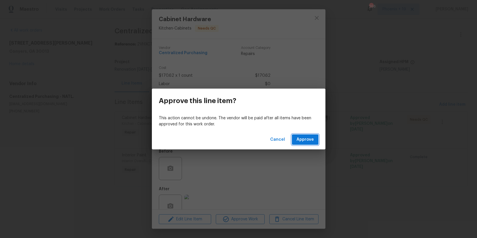
click at [297, 143] on button "Approve" at bounding box center [305, 139] width 27 height 11
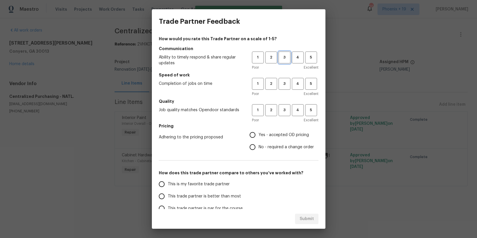
click at [286, 58] on span "3" at bounding box center [284, 57] width 11 height 7
click at [282, 86] on span "3" at bounding box center [284, 83] width 11 height 7
click at [282, 106] on button "3" at bounding box center [284, 110] width 12 height 12
click at [269, 134] on span "Yes - accepted OD pricing" at bounding box center [283, 135] width 50 height 6
click at [258, 134] on input "Yes - accepted OD pricing" at bounding box center [252, 135] width 12 height 12
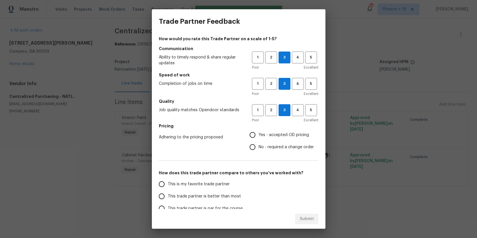
radio input "true"
click at [217, 187] on label "This is my favorite trade partner" at bounding box center [201, 184] width 91 height 12
click at [168, 187] on input "This is my favorite trade partner" at bounding box center [162, 184] width 12 height 12
click at [307, 215] on span "Submit" at bounding box center [306, 218] width 14 height 7
radio input "true"
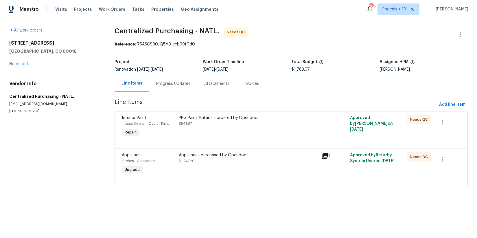
click at [288, 157] on div "Appliances purchased by Opendoor" at bounding box center [248, 155] width 139 height 6
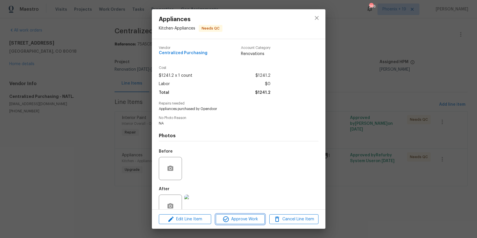
click at [242, 214] on button "Approve Work" at bounding box center [240, 219] width 49 height 10
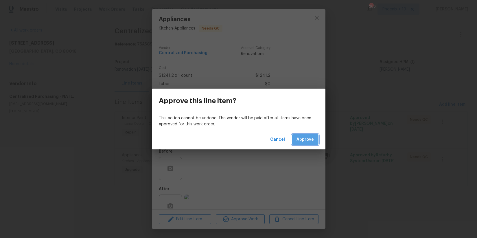
click at [304, 138] on span "Approve" at bounding box center [304, 139] width 17 height 7
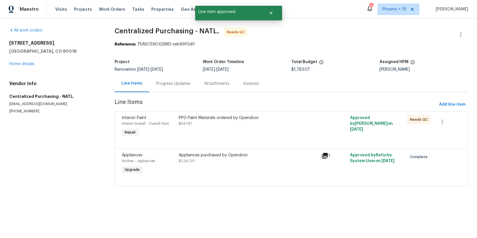
click at [298, 118] on div "PPG Paint Materials ordered by Opendoor" at bounding box center [248, 118] width 139 height 6
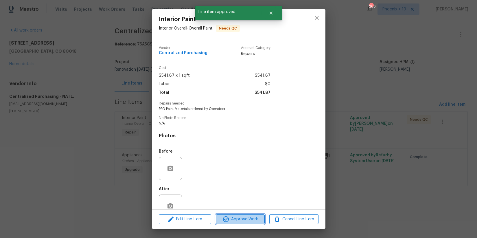
click at [243, 216] on span "Approve Work" at bounding box center [239, 218] width 45 height 7
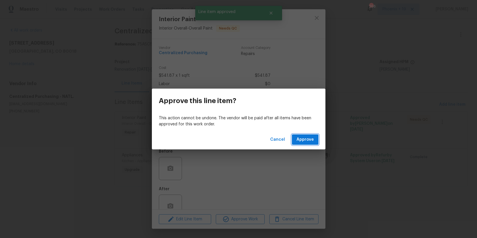
click at [303, 140] on span "Approve" at bounding box center [304, 139] width 17 height 7
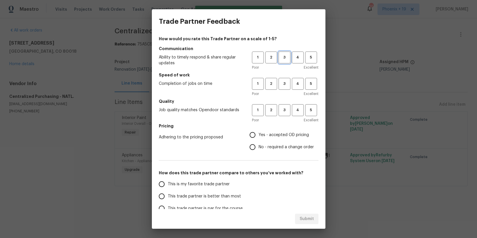
click at [282, 53] on button "3" at bounding box center [284, 57] width 12 height 12
click at [283, 83] on span "3" at bounding box center [284, 83] width 11 height 7
click at [283, 107] on span "3" at bounding box center [284, 110] width 11 height 7
click at [264, 135] on span "Yes - accepted OD pricing" at bounding box center [283, 135] width 50 height 6
click at [258, 135] on input "Yes - accepted OD pricing" at bounding box center [252, 135] width 12 height 12
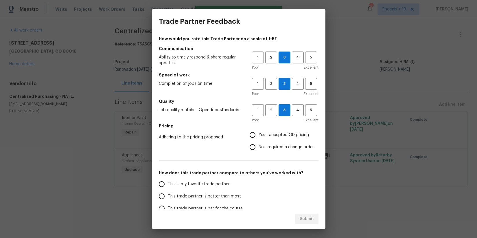
radio input "true"
click at [208, 184] on span "This is my favorite trade partner" at bounding box center [199, 184] width 62 height 6
click at [168, 184] on input "This is my favorite trade partner" at bounding box center [162, 184] width 12 height 12
click at [304, 216] on span "Submit" at bounding box center [306, 218] width 14 height 7
radio input "true"
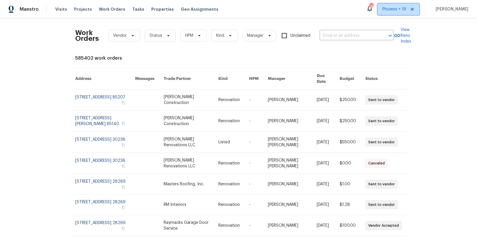
click at [400, 6] on span "Phoenix + 19" at bounding box center [394, 9] width 24 height 6
drag, startPoint x: 370, startPoint y: 26, endPoint x: 360, endPoint y: 34, distance: 12.2
click at [367, 28] on div "Work Orders Vendor Status HPM Kind Manager Unclaimed ​" at bounding box center [234, 35] width 318 height 25
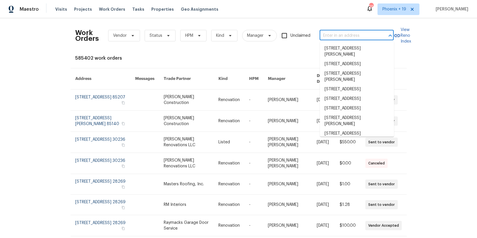
click at [360, 34] on input "text" at bounding box center [348, 35] width 58 height 9
paste input "[STREET_ADDRESS]"
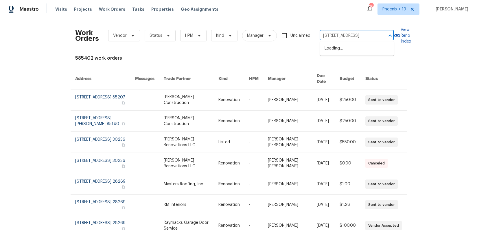
scroll to position [0, 27]
type input "[STREET_ADDRESS]"
click at [383, 12] on span "Phoenix + 19" at bounding box center [398, 9] width 42 height 12
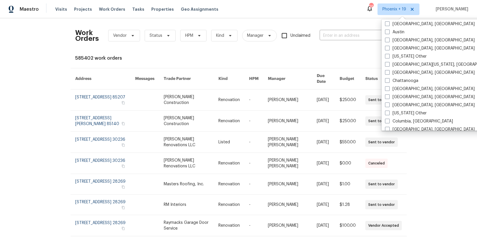
scroll to position [205, 0]
click at [401, 95] on label "[GEOGRAPHIC_DATA], [GEOGRAPHIC_DATA]" at bounding box center [430, 96] width 90 height 6
click at [389, 95] on input "[GEOGRAPHIC_DATA], [GEOGRAPHIC_DATA]" at bounding box center [387, 95] width 4 height 4
checkbox input "true"
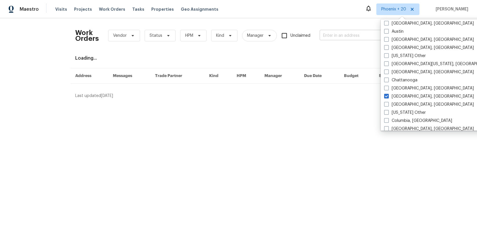
click at [340, 34] on input "text" at bounding box center [348, 35] width 58 height 9
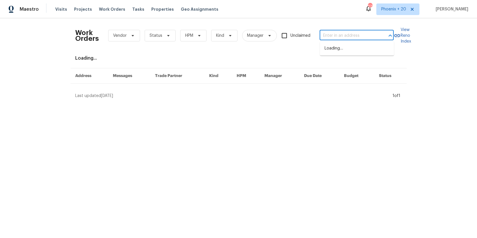
paste input "[STREET_ADDRESS]"
type input "[STREET_ADDRESS]"
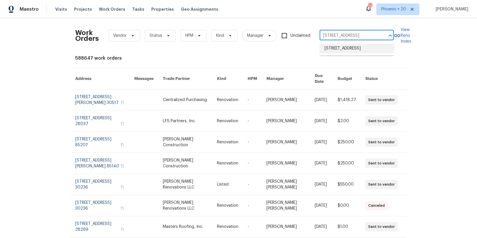
click at [346, 52] on li "[STREET_ADDRESS]" at bounding box center [357, 49] width 74 height 10
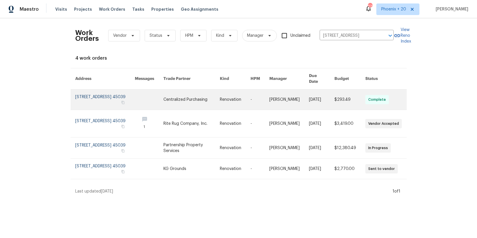
click at [218, 104] on link at bounding box center [191, 99] width 57 height 20
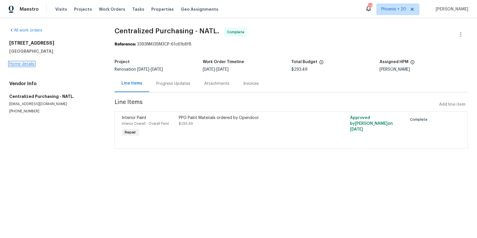
click at [27, 62] on link "Home details" at bounding box center [21, 64] width 25 height 4
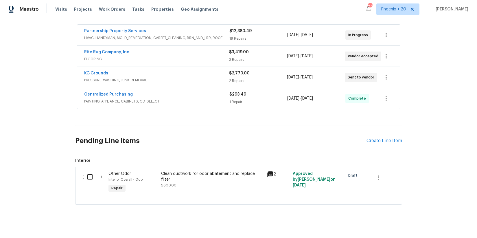
scroll to position [111, 0]
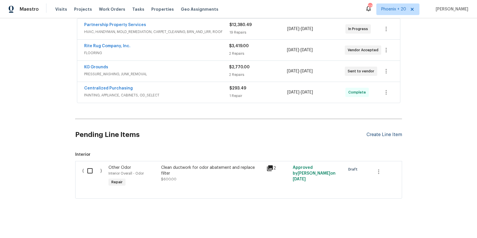
click at [377, 136] on div "Create Line Item" at bounding box center [384, 134] width 36 height 5
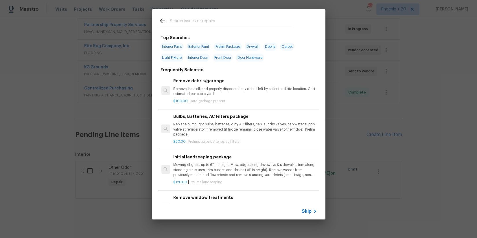
click at [222, 21] on input "text" at bounding box center [231, 21] width 123 height 9
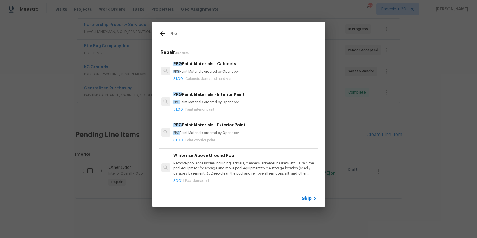
type input "PPG"
click at [250, 107] on div "$1.00 | Paint interior paint" at bounding box center [244, 108] width 143 height 7
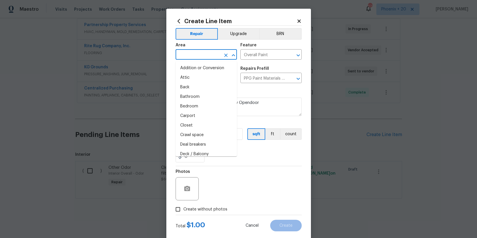
click at [196, 56] on input "text" at bounding box center [197, 55] width 45 height 9
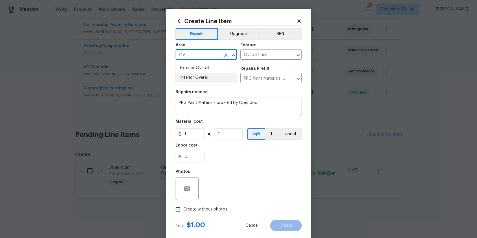
drag, startPoint x: 196, startPoint y: 75, endPoint x: 192, endPoint y: 75, distance: 4.7
click at [196, 75] on li "Interior Overall" at bounding box center [205, 78] width 61 height 10
type input "Interior Overall"
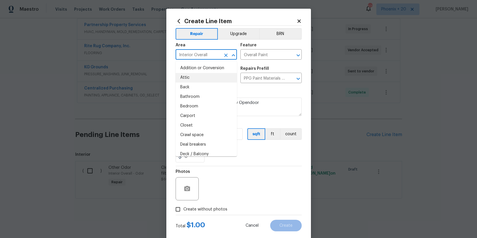
drag, startPoint x: 277, startPoint y: 169, endPoint x: 266, endPoint y: 160, distance: 14.4
click at [275, 169] on div "Photos" at bounding box center [238, 185] width 126 height 38
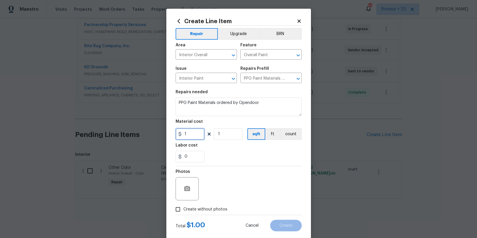
click at [195, 134] on input "1" at bounding box center [189, 134] width 29 height 12
type input "194.99"
drag, startPoint x: 200, startPoint y: 206, endPoint x: 203, endPoint y: 204, distance: 3.5
click at [200, 206] on span "Create without photos" at bounding box center [205, 209] width 44 height 6
click at [183, 206] on input "Create without photos" at bounding box center [177, 209] width 11 height 11
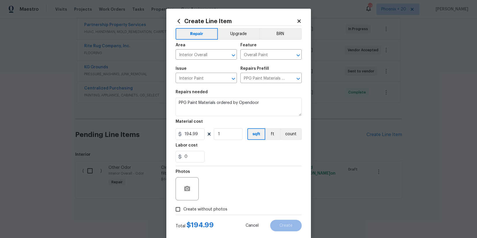
checkbox input "true"
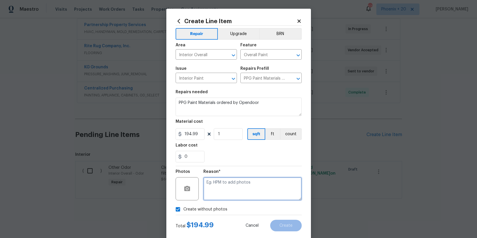
click at [220, 192] on textarea at bounding box center [252, 188] width 98 height 23
type textarea "NA"
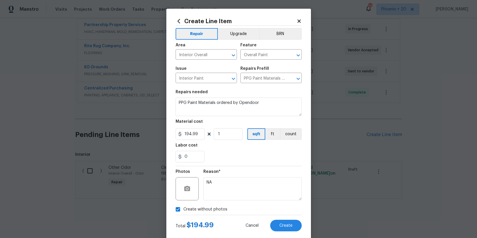
click at [238, 167] on div "Reason* NA" at bounding box center [252, 185] width 98 height 38
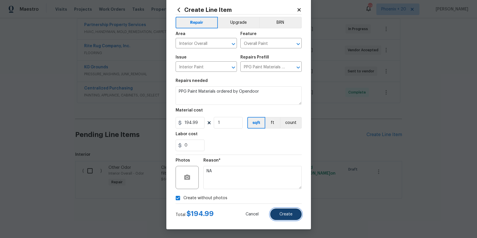
click at [290, 214] on span "Create" at bounding box center [285, 214] width 13 height 4
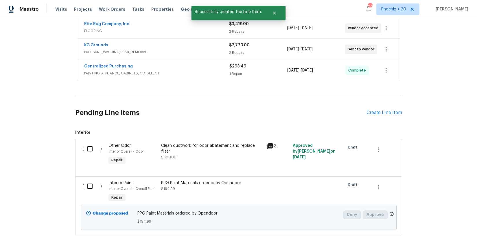
scroll to position [170, 0]
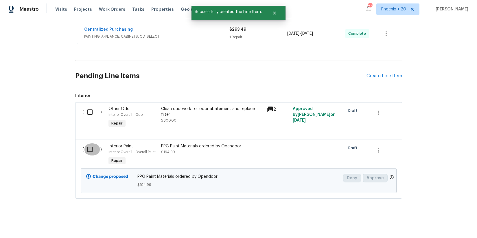
click at [90, 151] on input "checkbox" at bounding box center [92, 149] width 16 height 12
checkbox input "true"
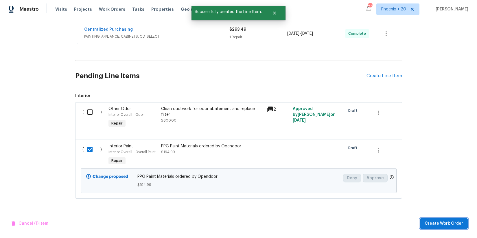
click at [457, 224] on span "Create Work Order" at bounding box center [443, 223] width 38 height 7
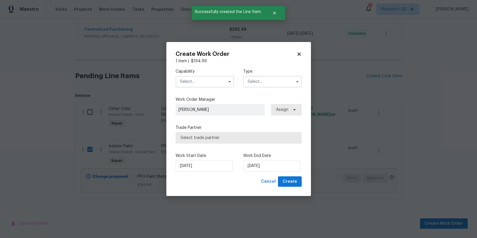
drag, startPoint x: 208, startPoint y: 82, endPoint x: 209, endPoint y: 86, distance: 4.1
click at [209, 83] on input "text" at bounding box center [204, 82] width 58 height 12
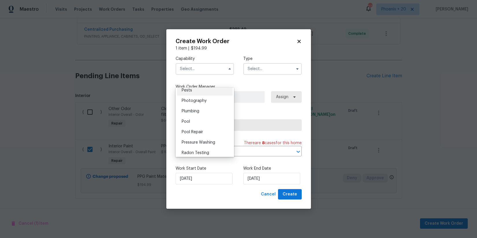
scroll to position [463, 0]
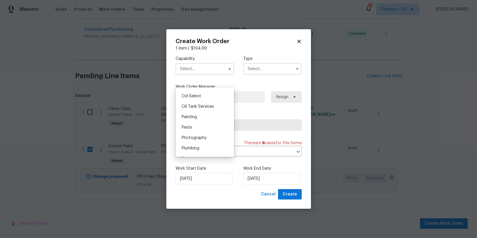
click at [203, 119] on div "Painting" at bounding box center [205, 117] width 56 height 10
type input "Painting"
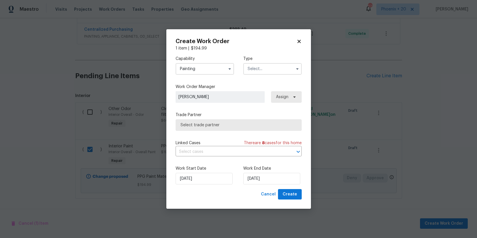
drag, startPoint x: 265, startPoint y: 68, endPoint x: 264, endPoint y: 71, distance: 3.6
click at [265, 69] on input "text" at bounding box center [272, 69] width 58 height 12
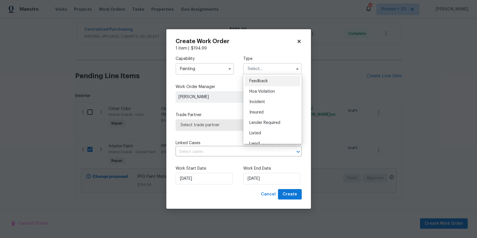
scroll to position [69, 0]
click at [269, 104] on span "Renovation" at bounding box center [259, 106] width 21 height 4
type input "Renovation"
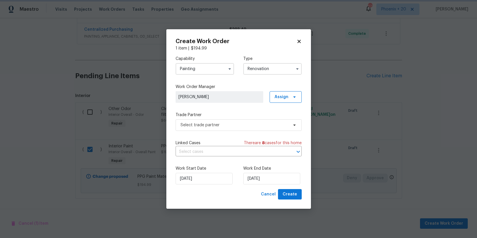
scroll to position [0, 0]
click at [277, 101] on span "Assign" at bounding box center [285, 97] width 32 height 12
click at [277, 120] on div "Assign to me" at bounding box center [286, 121] width 25 height 6
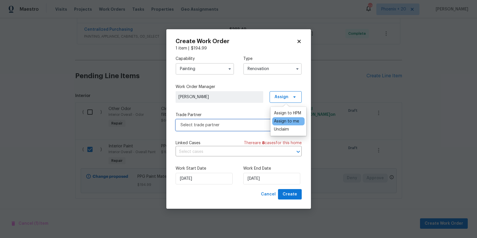
click at [246, 126] on span "Select trade partner" at bounding box center [234, 125] width 108 height 6
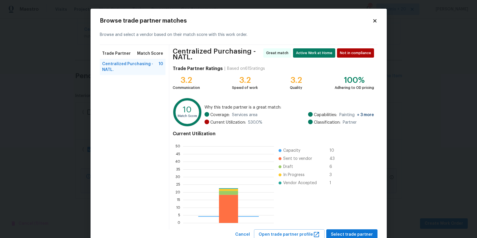
scroll to position [81, 91]
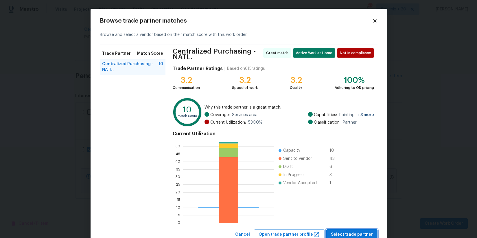
drag, startPoint x: 354, startPoint y: 230, endPoint x: 346, endPoint y: 230, distance: 8.1
click at [353, 231] on span "Select trade partner" at bounding box center [352, 234] width 42 height 7
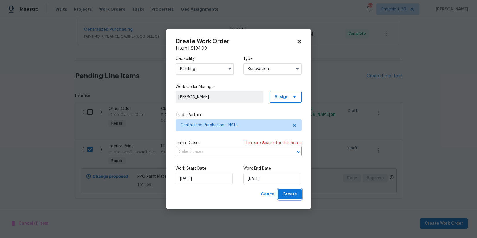
click at [288, 196] on span "Create" at bounding box center [289, 194] width 14 height 7
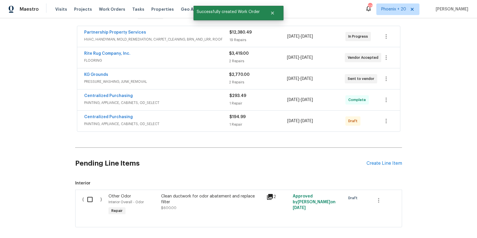
scroll to position [101, 0]
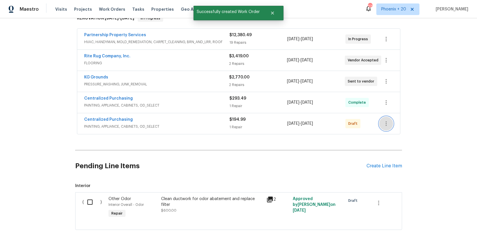
click at [386, 125] on icon "button" at bounding box center [385, 123] width 1 height 5
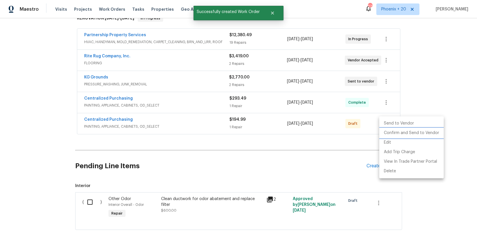
click at [387, 131] on li "Confirm and Send to Vendor" at bounding box center [411, 133] width 64 height 10
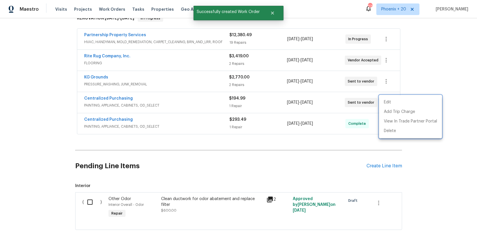
drag, startPoint x: 225, startPoint y: 104, endPoint x: 82, endPoint y: 92, distance: 143.0
click at [201, 103] on div at bounding box center [238, 119] width 477 height 238
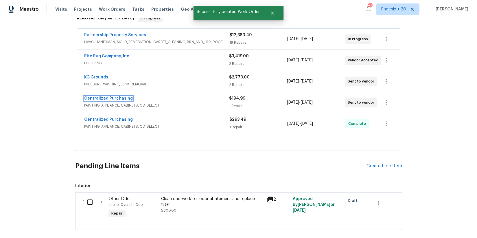
click at [124, 98] on link "Centralized Purchasing" at bounding box center [108, 98] width 49 height 4
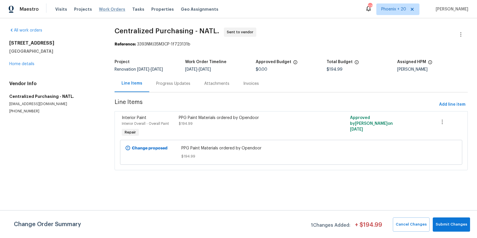
click at [116, 8] on span "Work Orders" at bounding box center [112, 9] width 26 height 6
